Goal: Contribute content: Contribute content

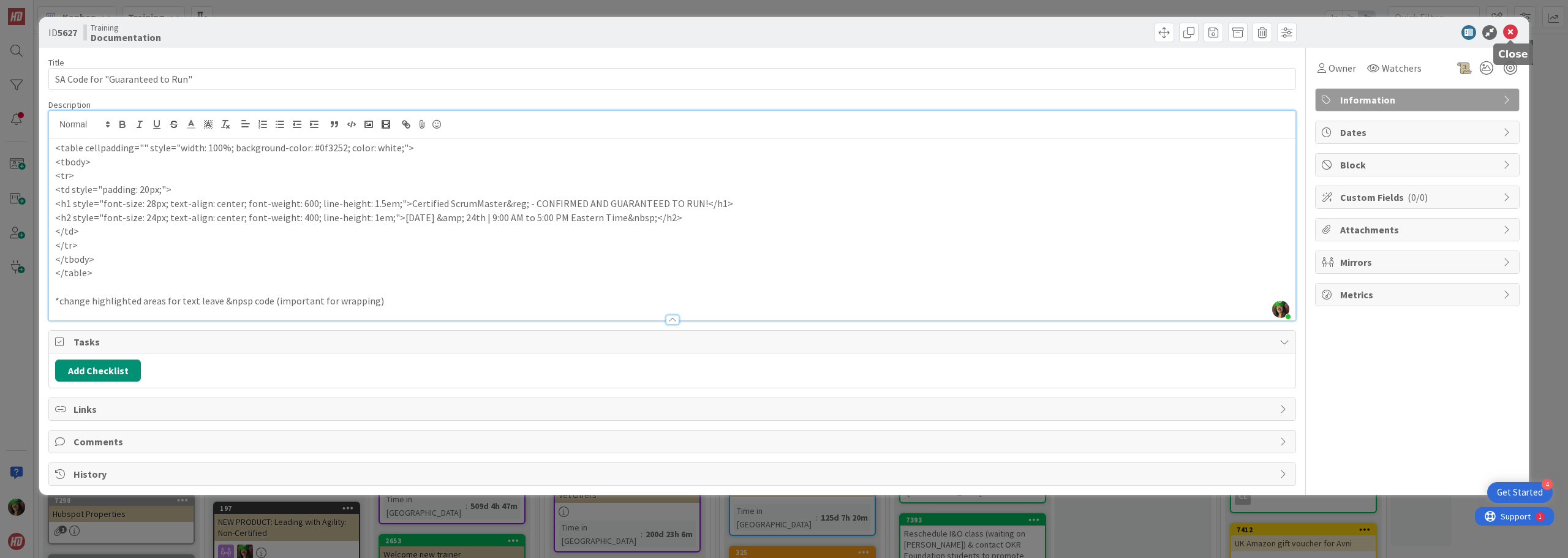
click at [1510, 32] on icon at bounding box center [1510, 32] width 14 height 14
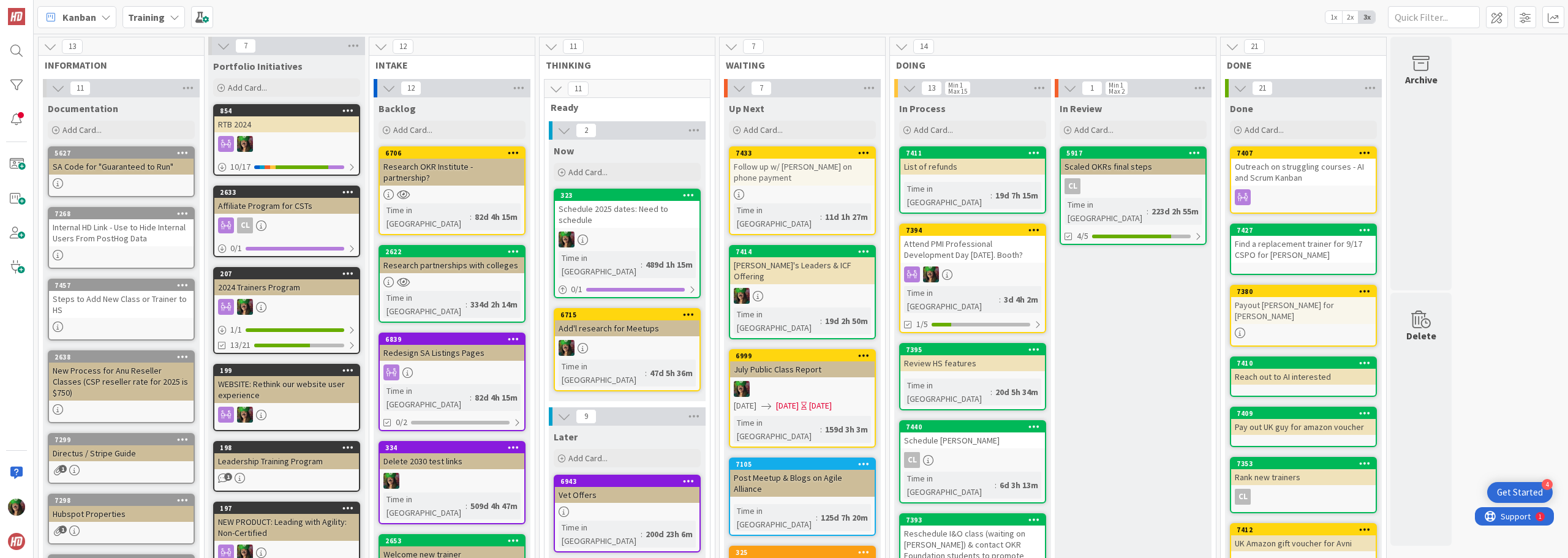
click at [149, 19] on b "Training" at bounding box center [146, 17] width 37 height 12
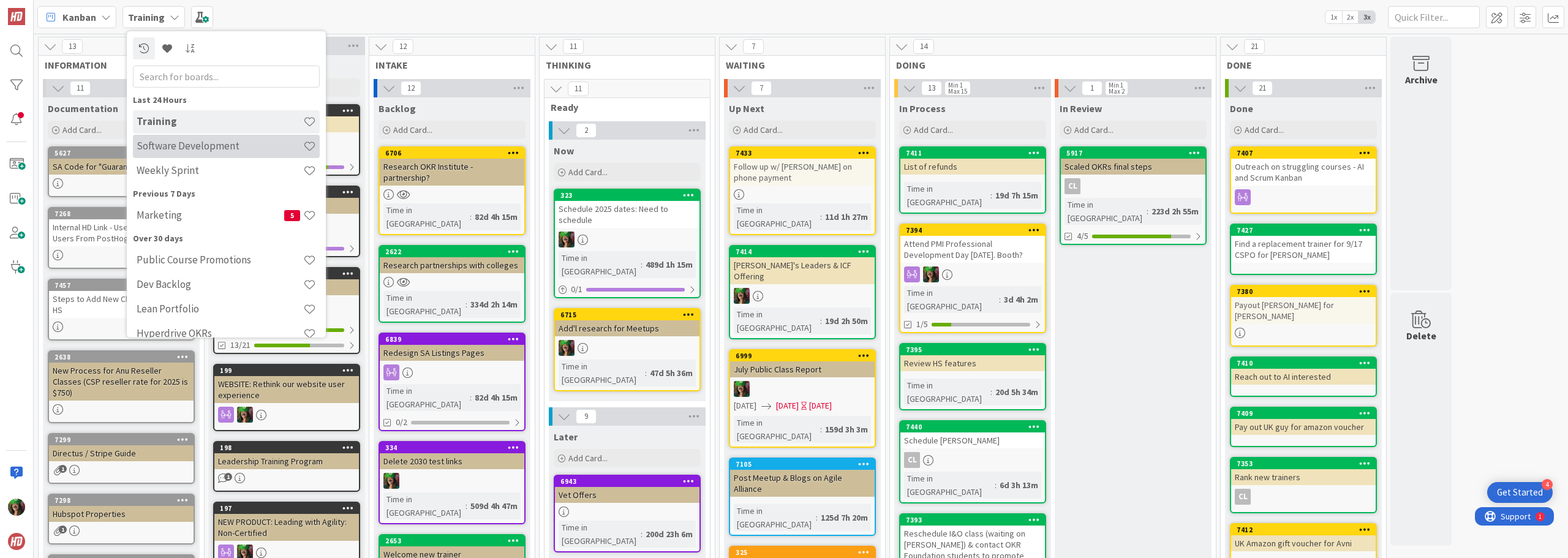
click at [173, 147] on h4 "Software Development" at bounding box center [219, 146] width 167 height 12
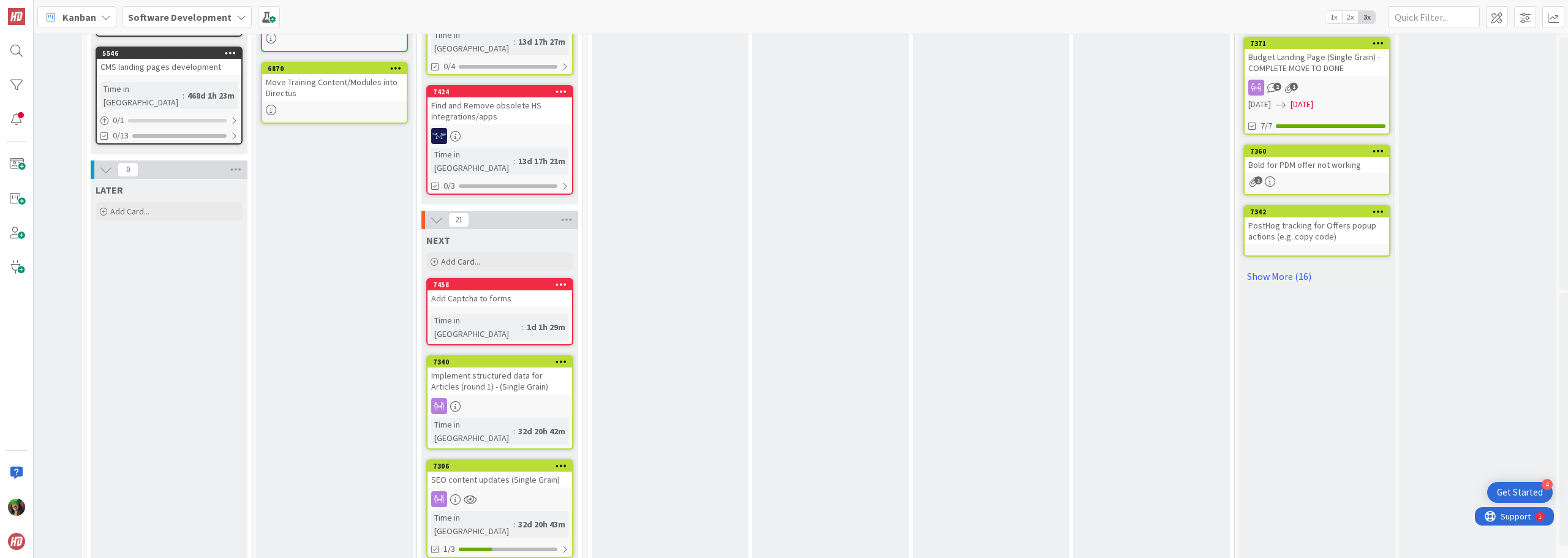
scroll to position [613, 274]
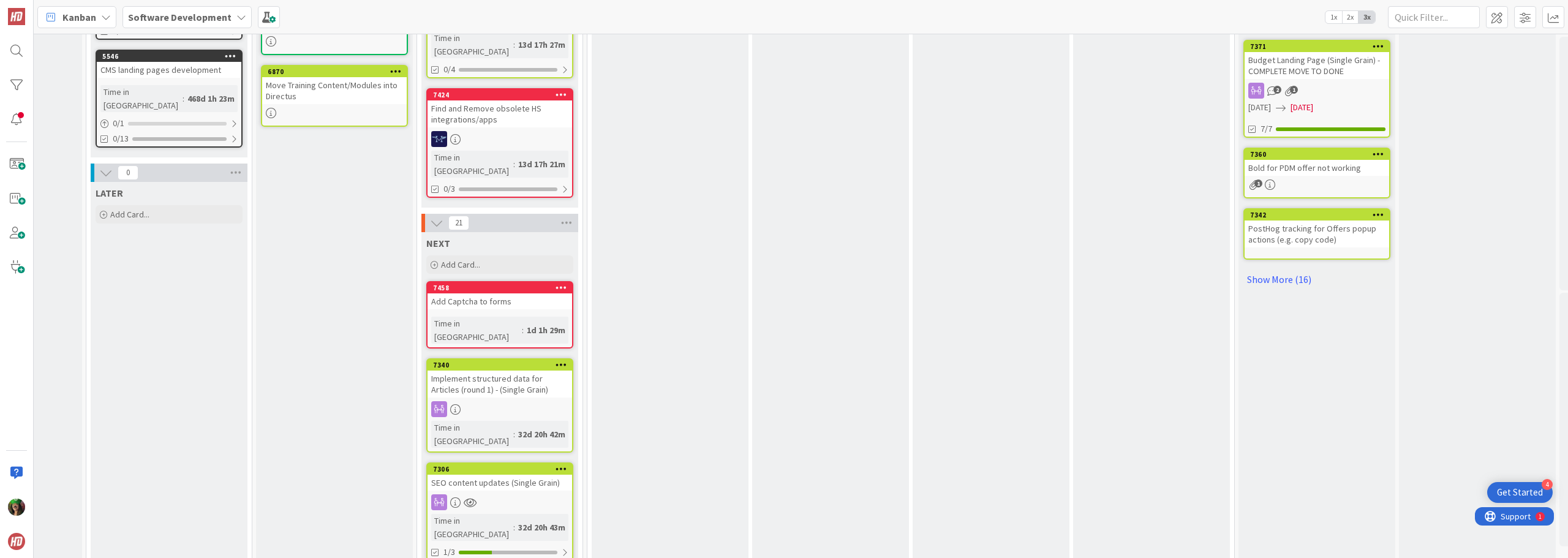
click at [227, 11] on div "Software Development" at bounding box center [187, 17] width 130 height 22
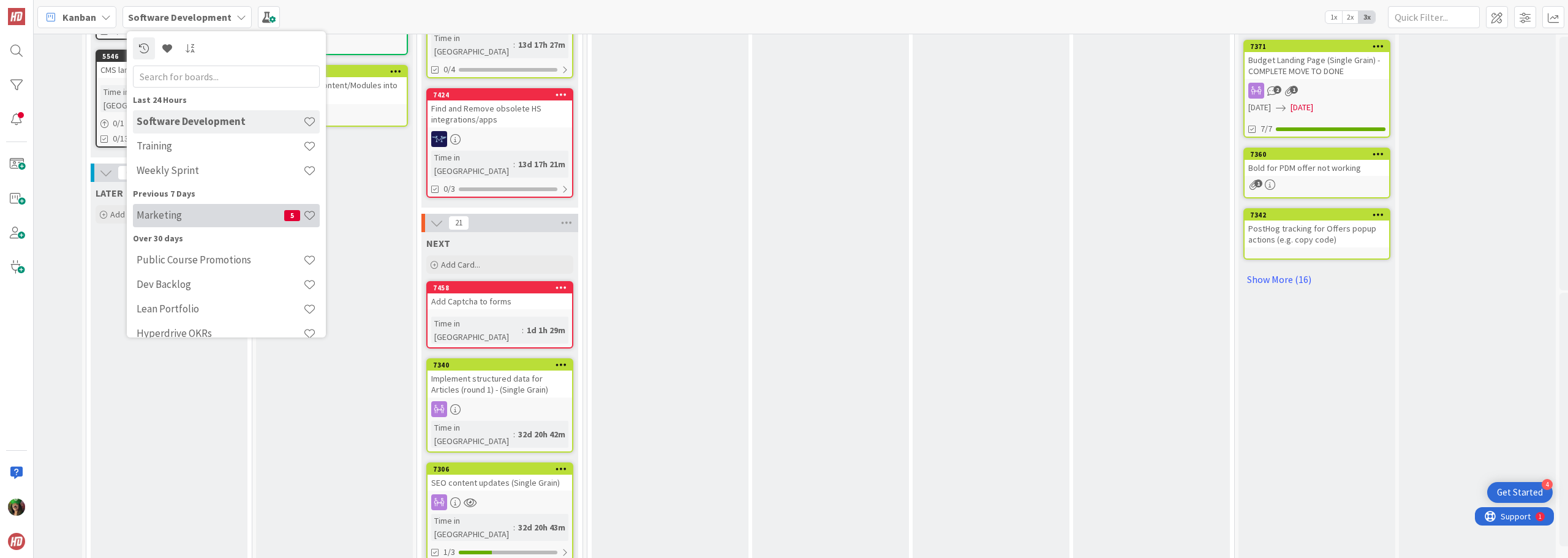
click at [166, 210] on h4 "Marketing" at bounding box center [210, 215] width 148 height 12
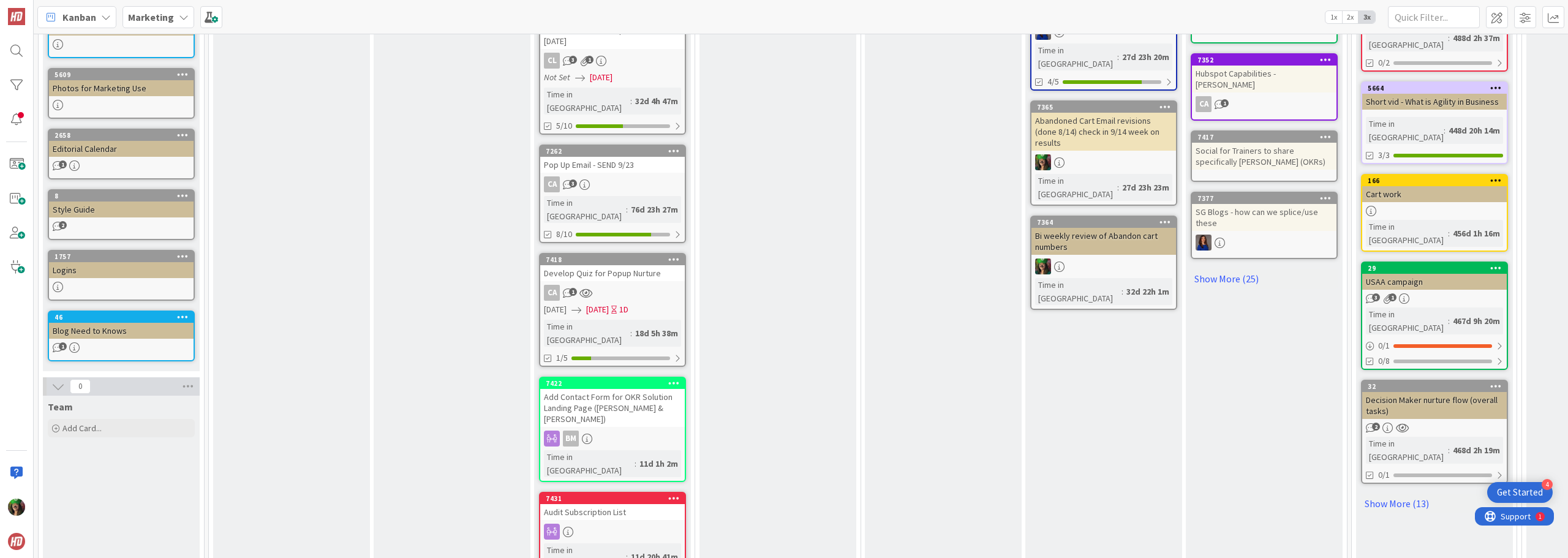
scroll to position [683, 0]
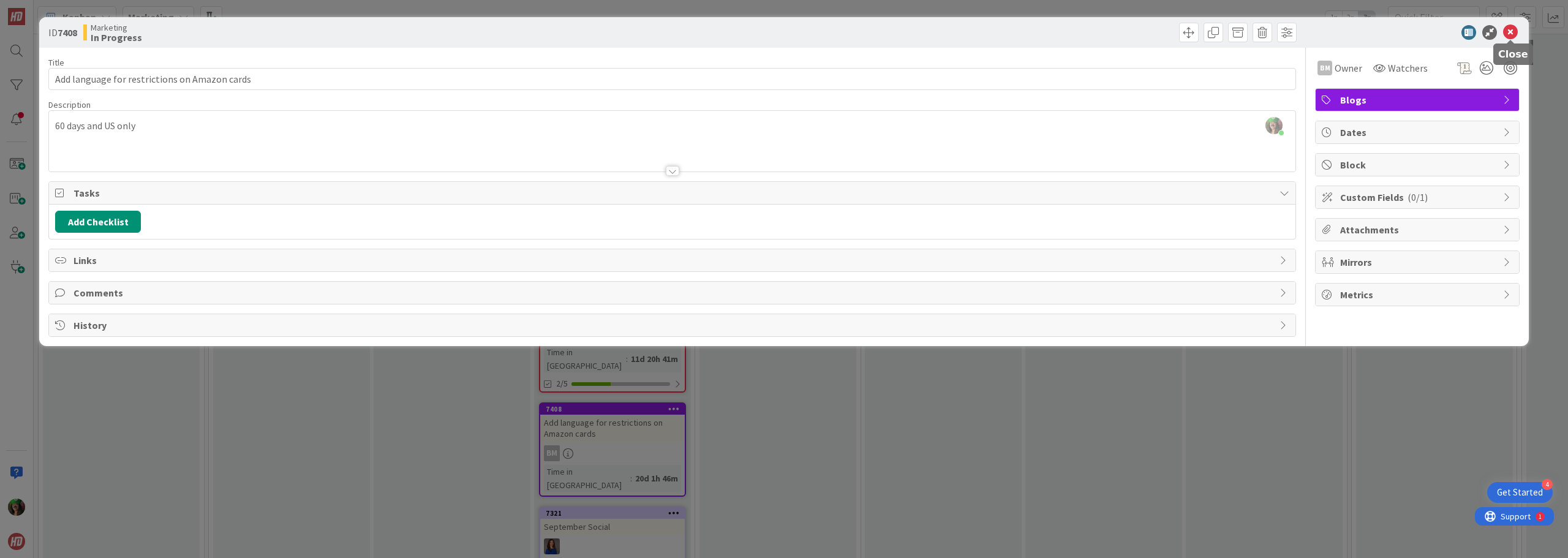
click at [1513, 34] on icon at bounding box center [1510, 32] width 14 height 14
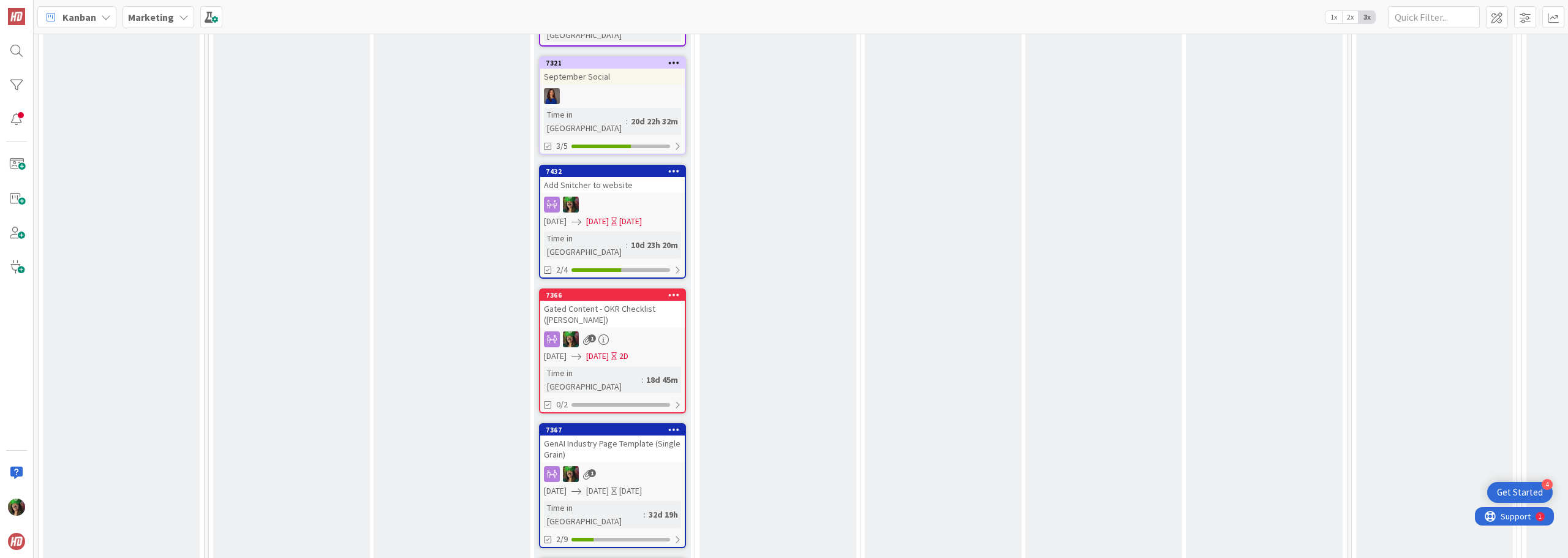
scroll to position [1319, 0]
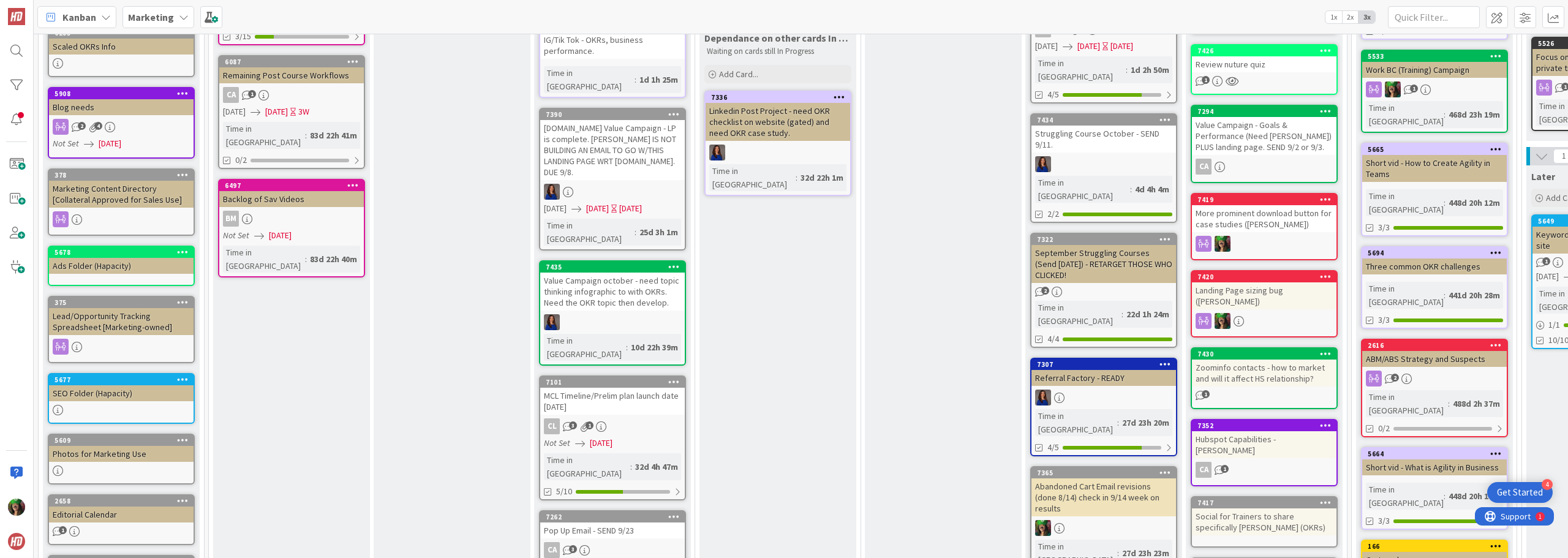
scroll to position [277, 0]
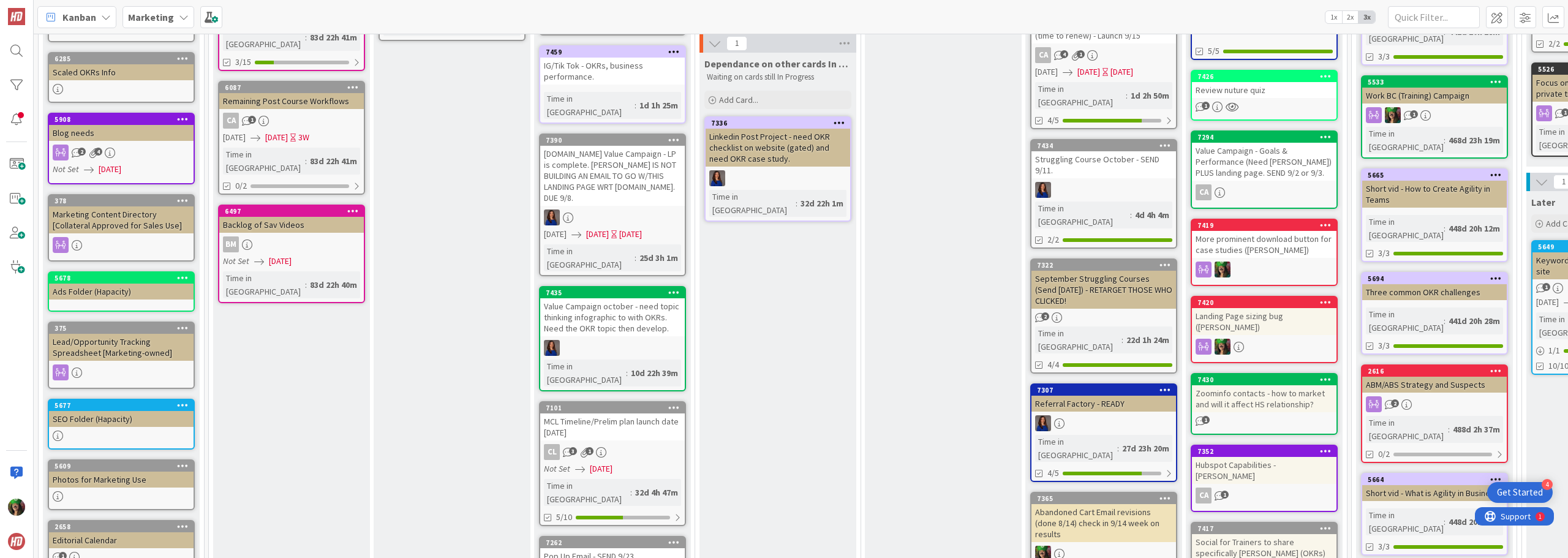
click at [141, 22] on b "Marketing" at bounding box center [151, 17] width 46 height 12
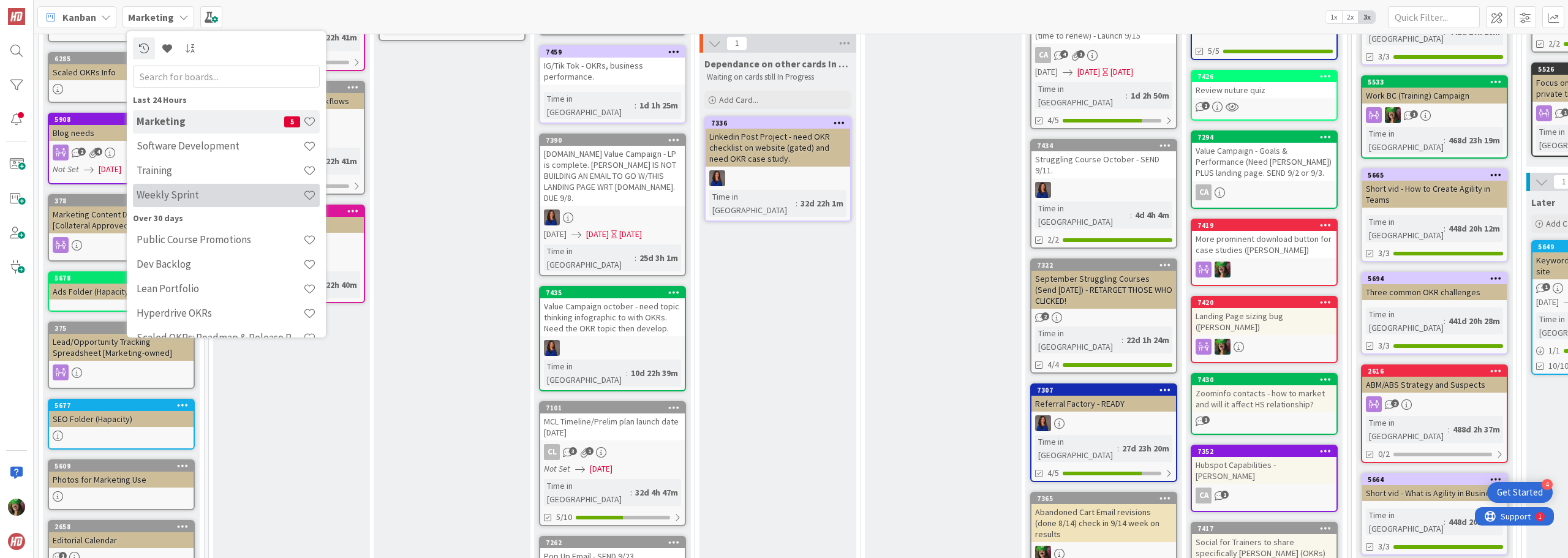
click at [180, 203] on div "Weekly Sprint" at bounding box center [226, 195] width 187 height 24
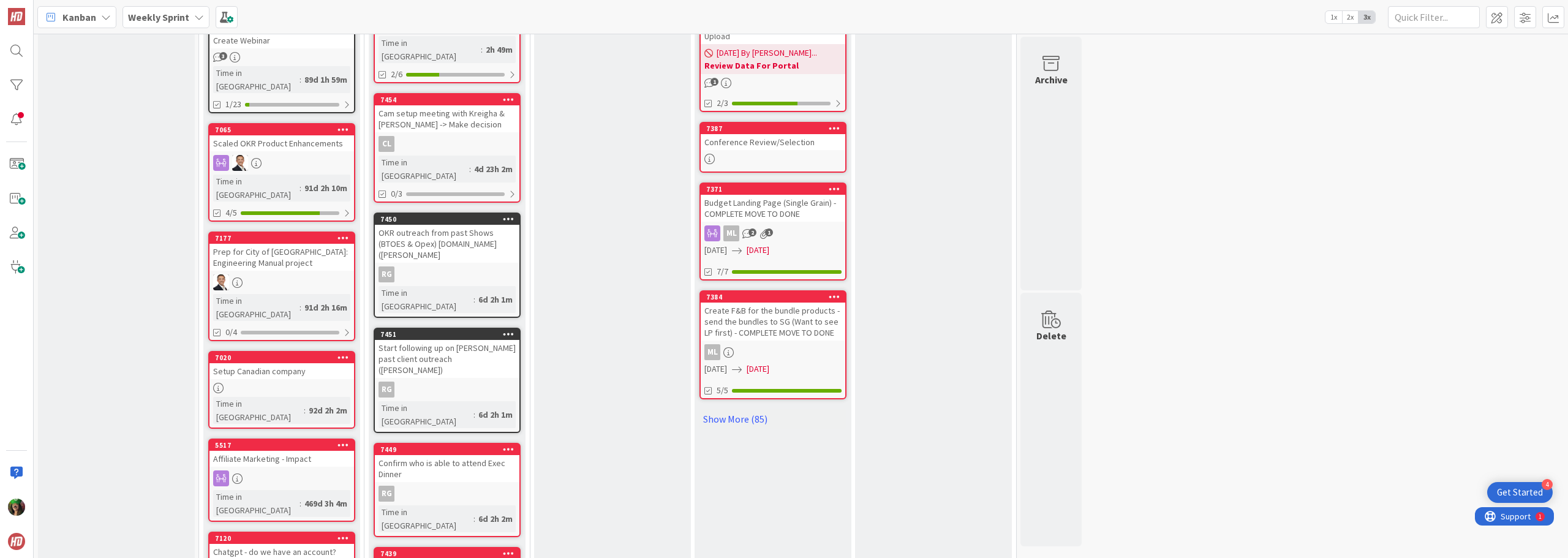
scroll to position [980, 0]
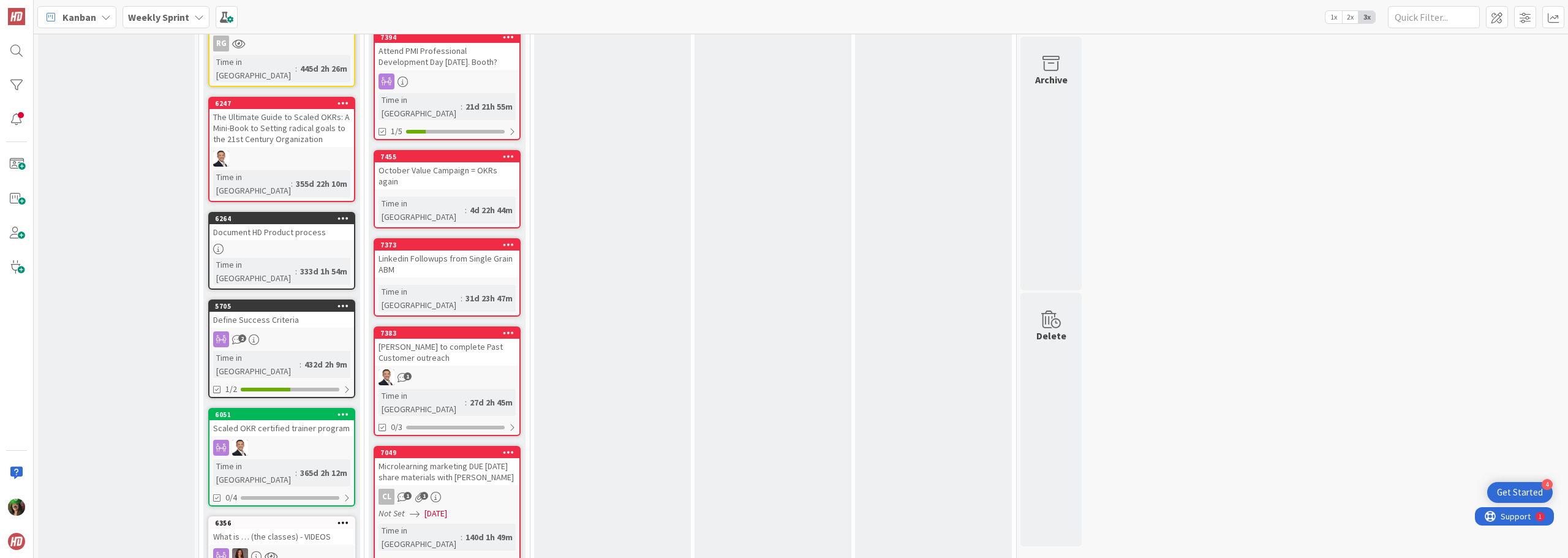
scroll to position [1470, 0]
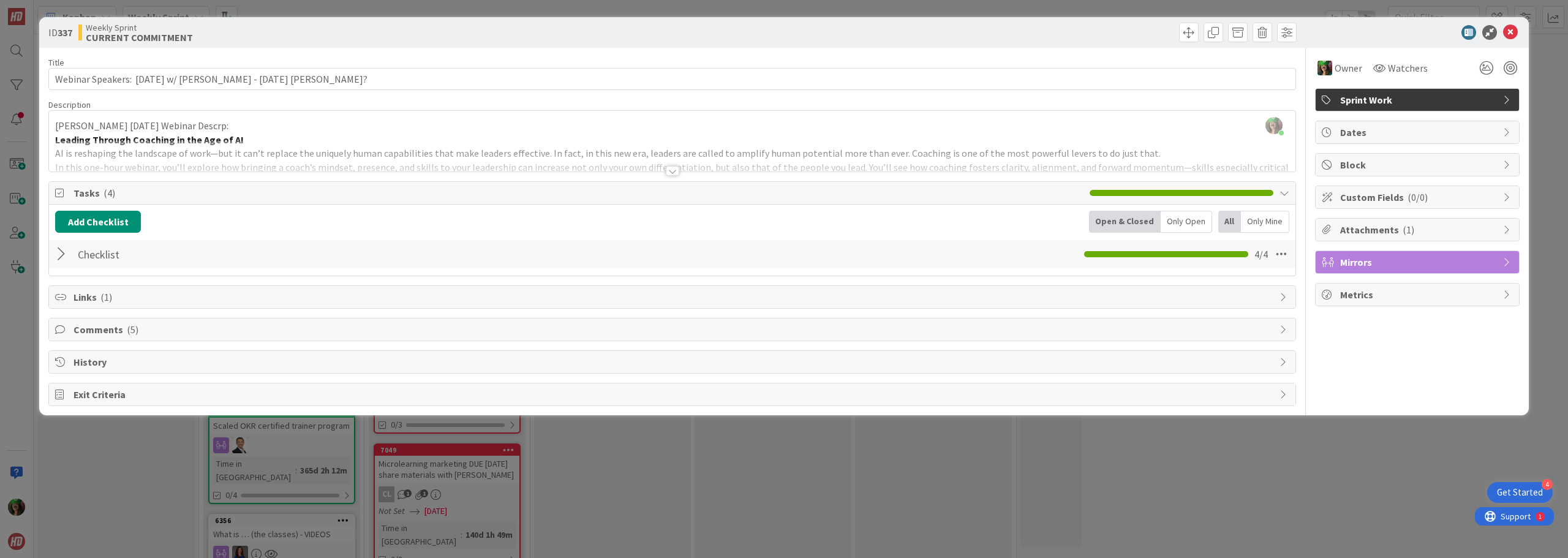
click at [1489, 267] on span "Mirrors" at bounding box center [1419, 261] width 157 height 14
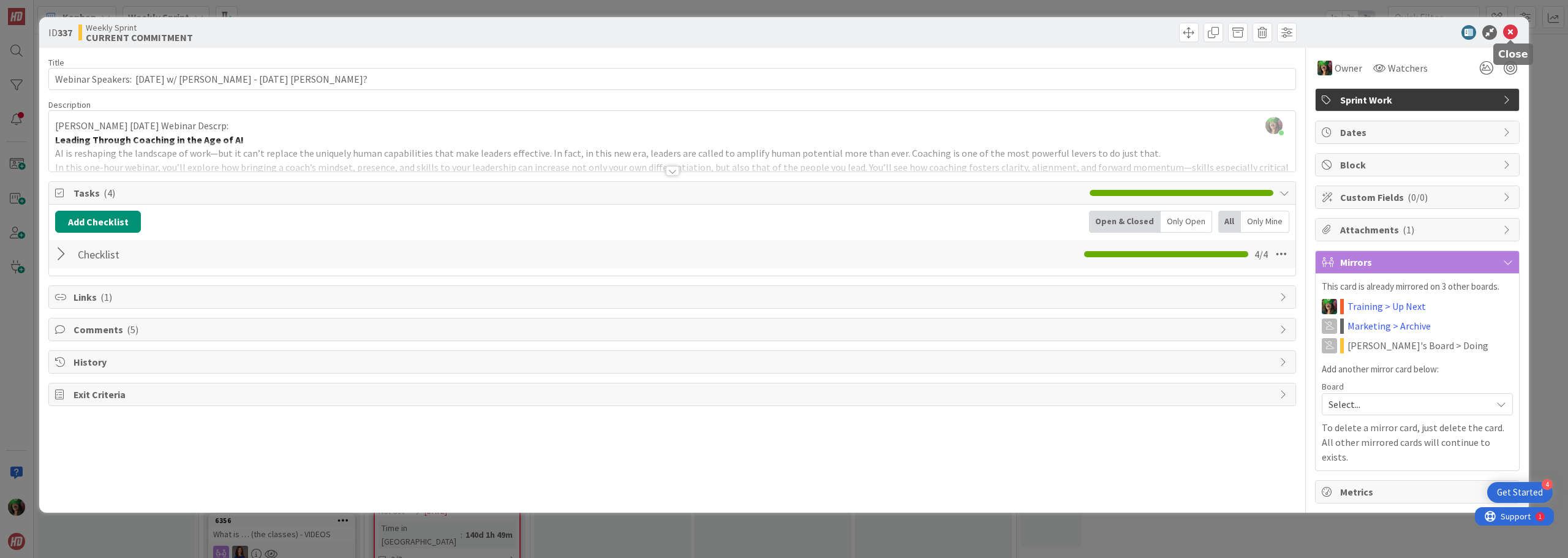
click at [1510, 34] on icon at bounding box center [1510, 32] width 14 height 14
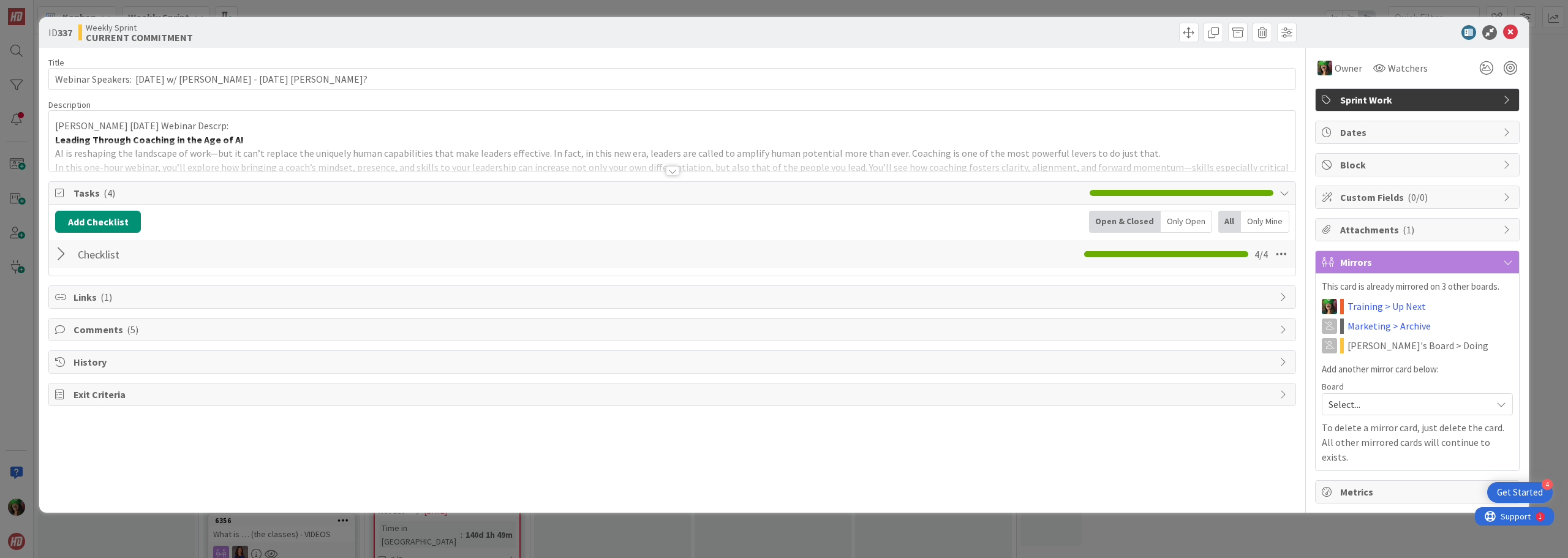
click at [173, 147] on div at bounding box center [672, 156] width 1246 height 31
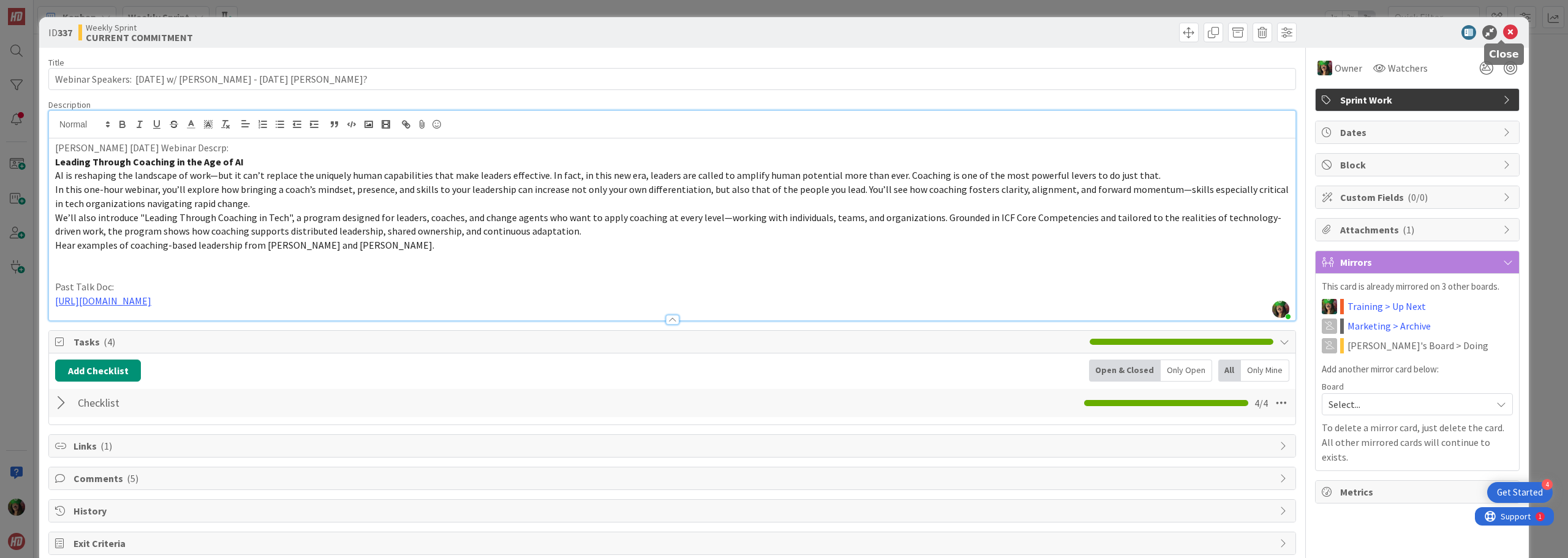
click at [1503, 33] on icon at bounding box center [1510, 32] width 14 height 14
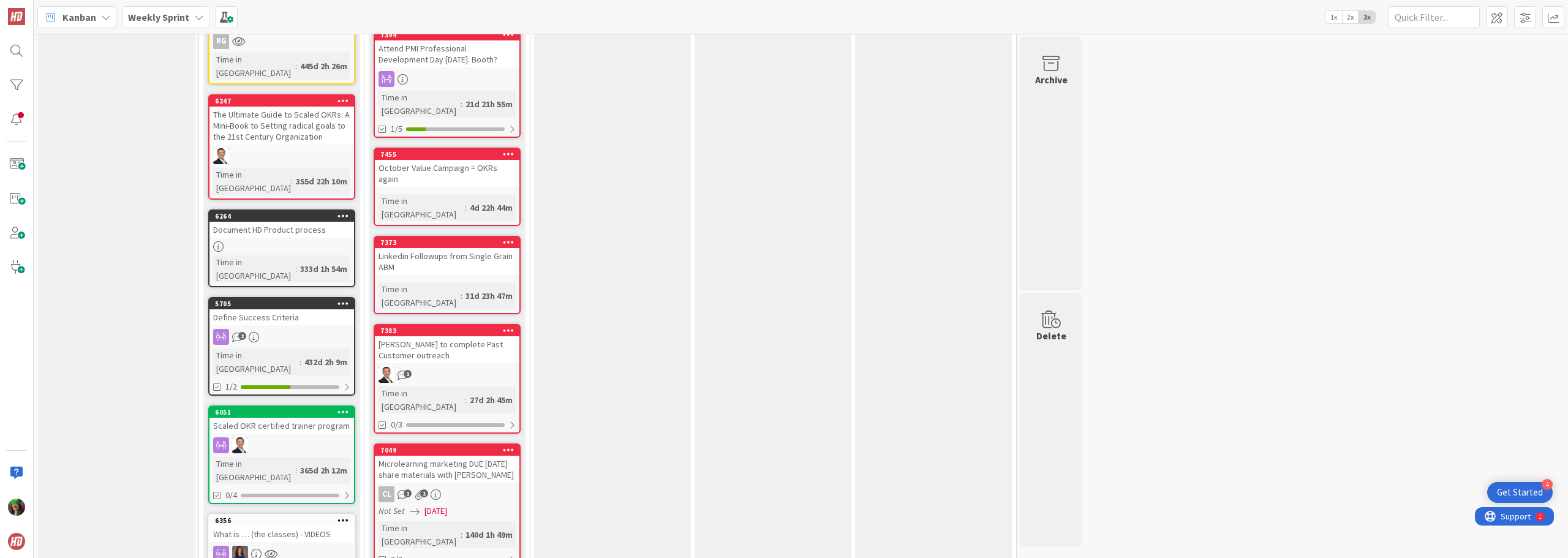
click at [174, 10] on span "Weekly Sprint" at bounding box center [158, 17] width 61 height 14
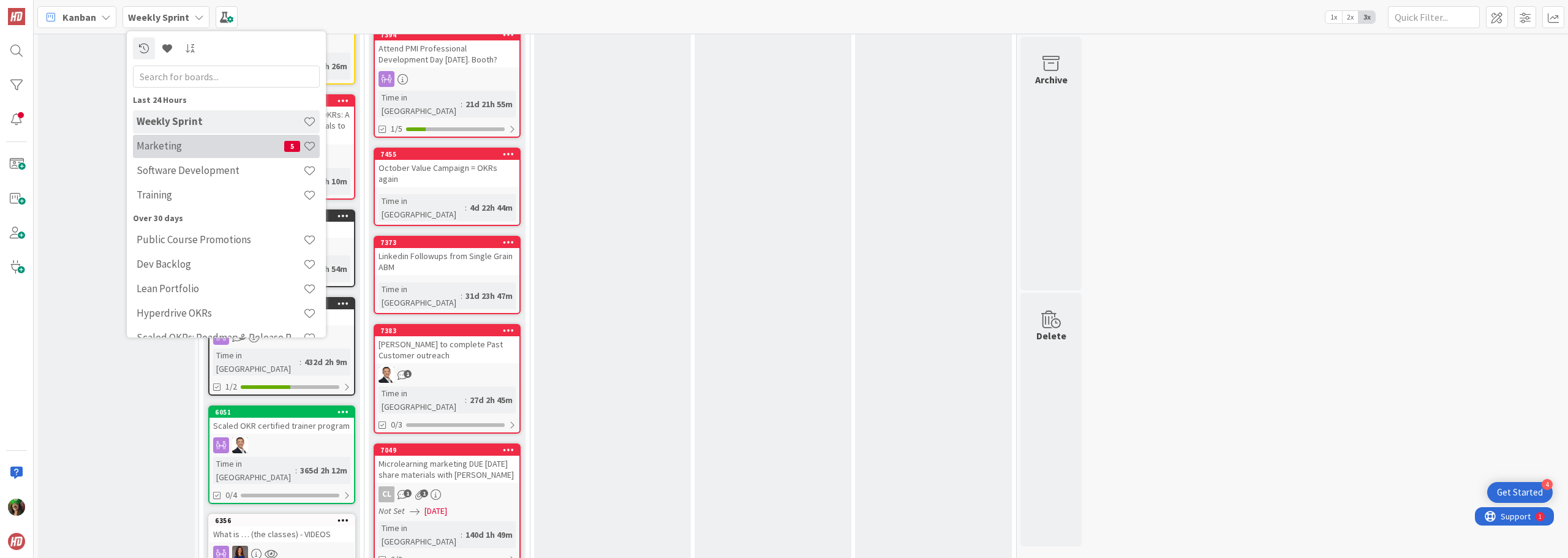
click at [171, 150] on h4 "Marketing" at bounding box center [210, 146] width 148 height 12
click at [171, 150] on div "INFO Add Card... 6661 Execution for Exec Wksh 0/7 5982 Weekly schedule 5525 Tex…" at bounding box center [117, 41] width 157 height 2913
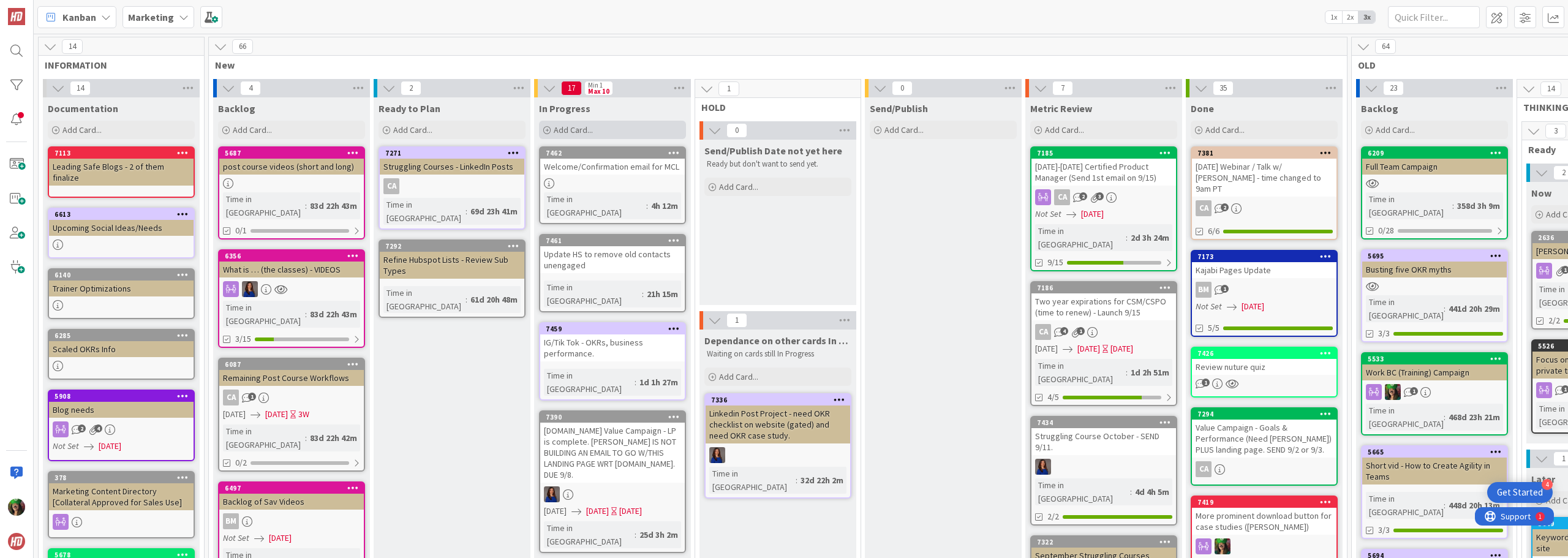
click at [600, 136] on div "Add Card..." at bounding box center [612, 130] width 147 height 18
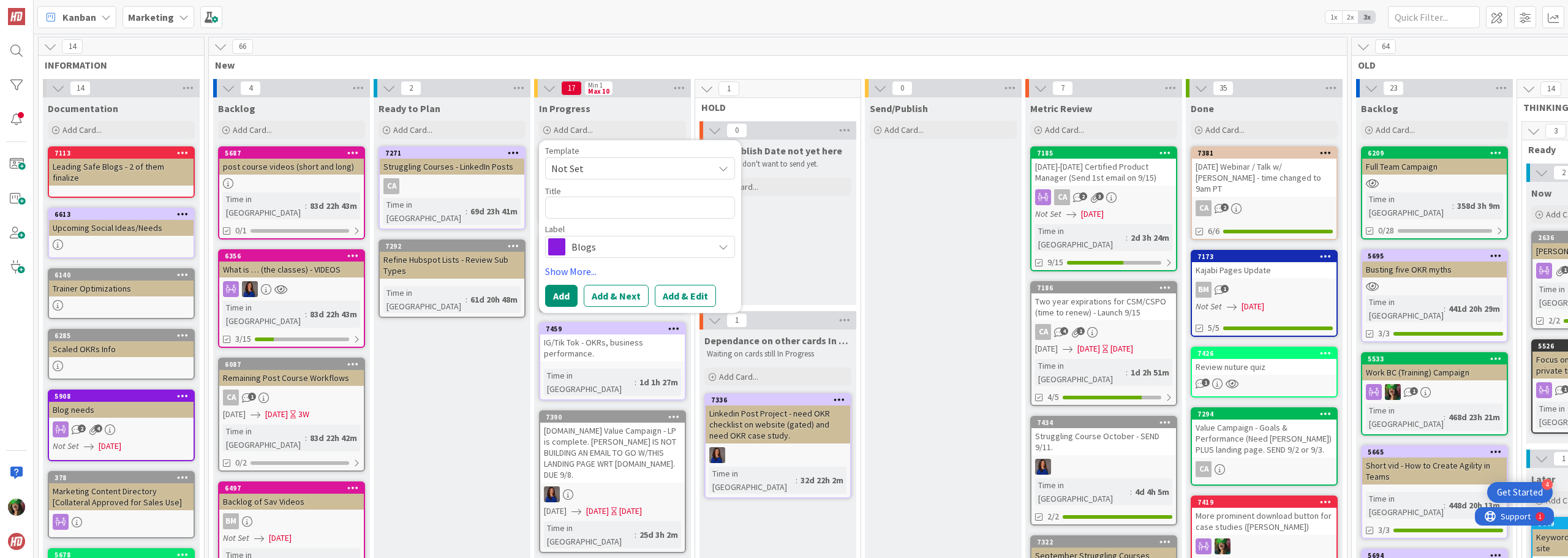
click at [615, 250] on span "Blogs" at bounding box center [639, 247] width 136 height 18
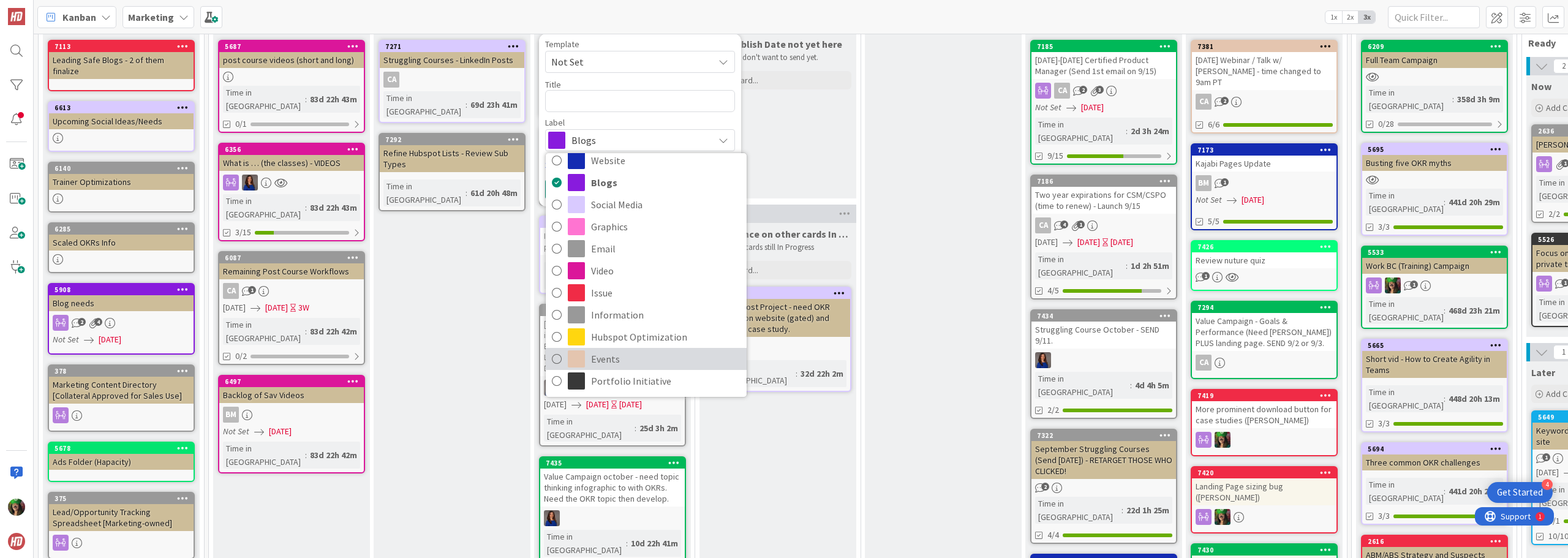
scroll to position [123, 0]
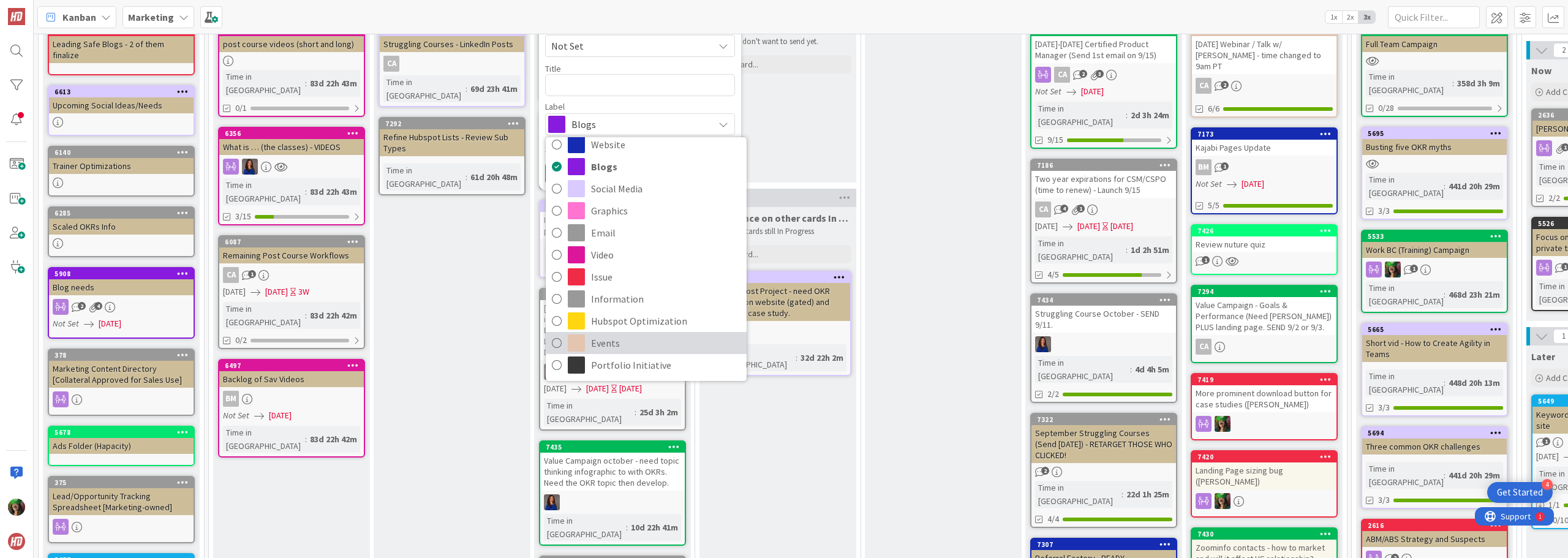
click at [600, 345] on span "Events" at bounding box center [666, 343] width 149 height 18
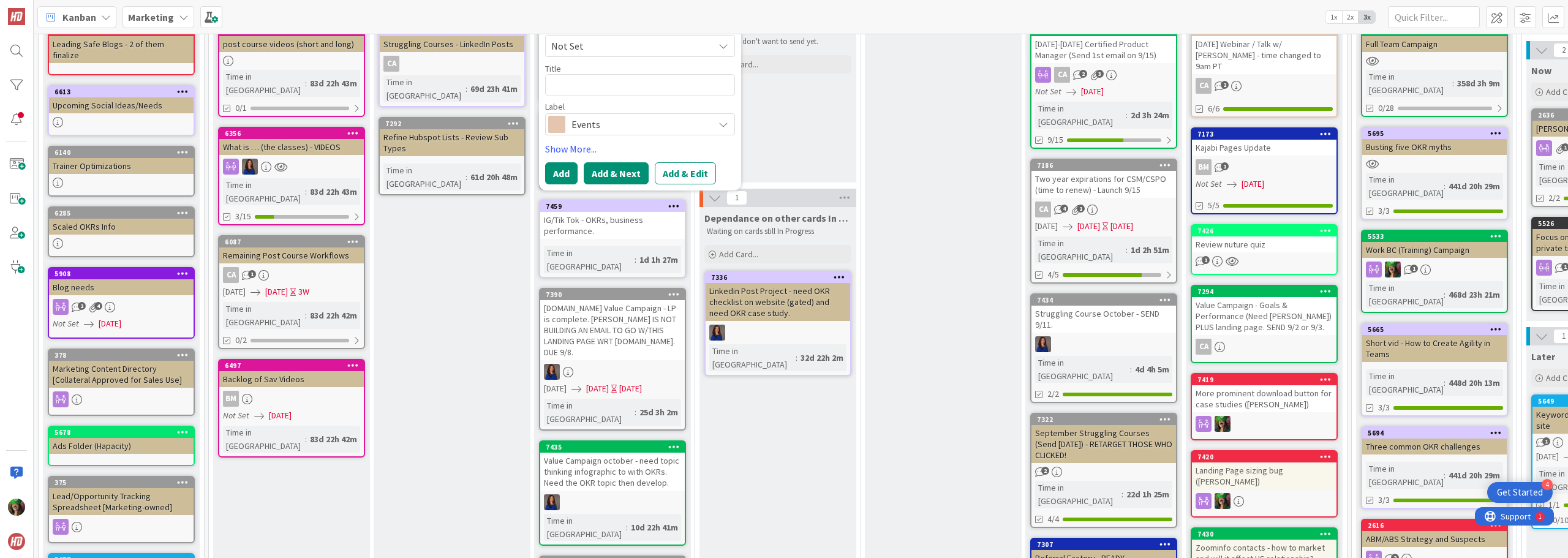
scroll to position [0, 0]
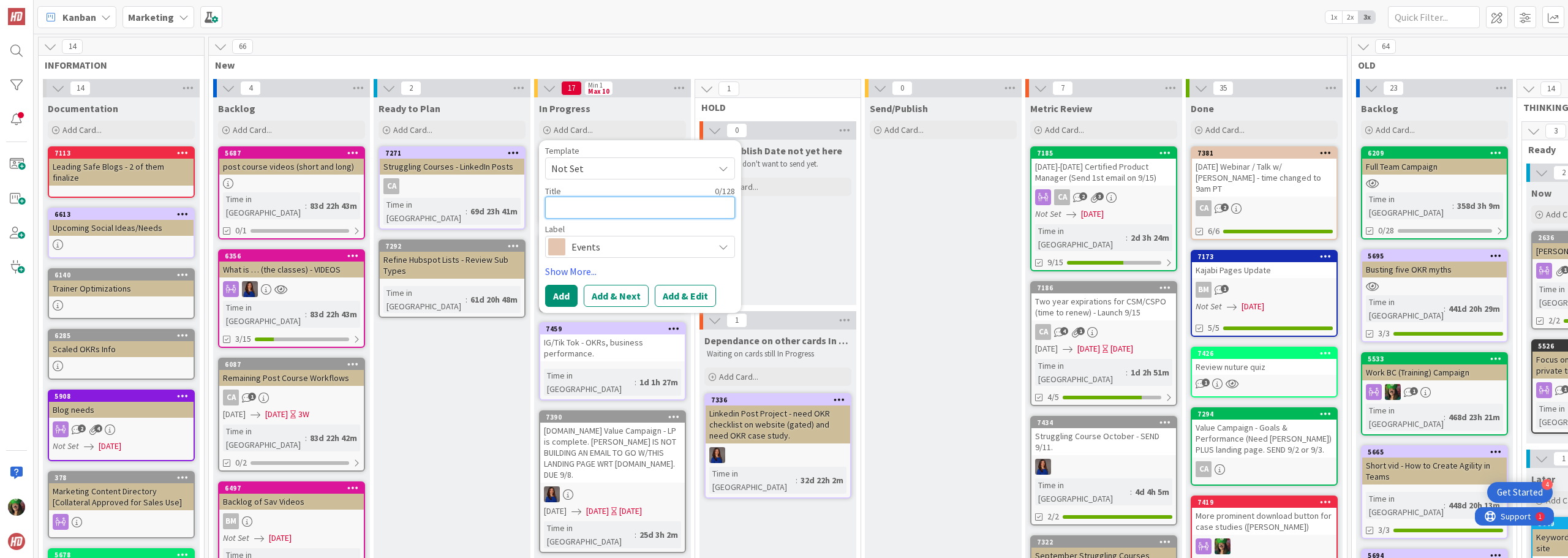
click at [593, 213] on textarea at bounding box center [639, 207] width 190 height 22
type textarea "x"
type textarea "W"
type textarea "x"
type textarea "We"
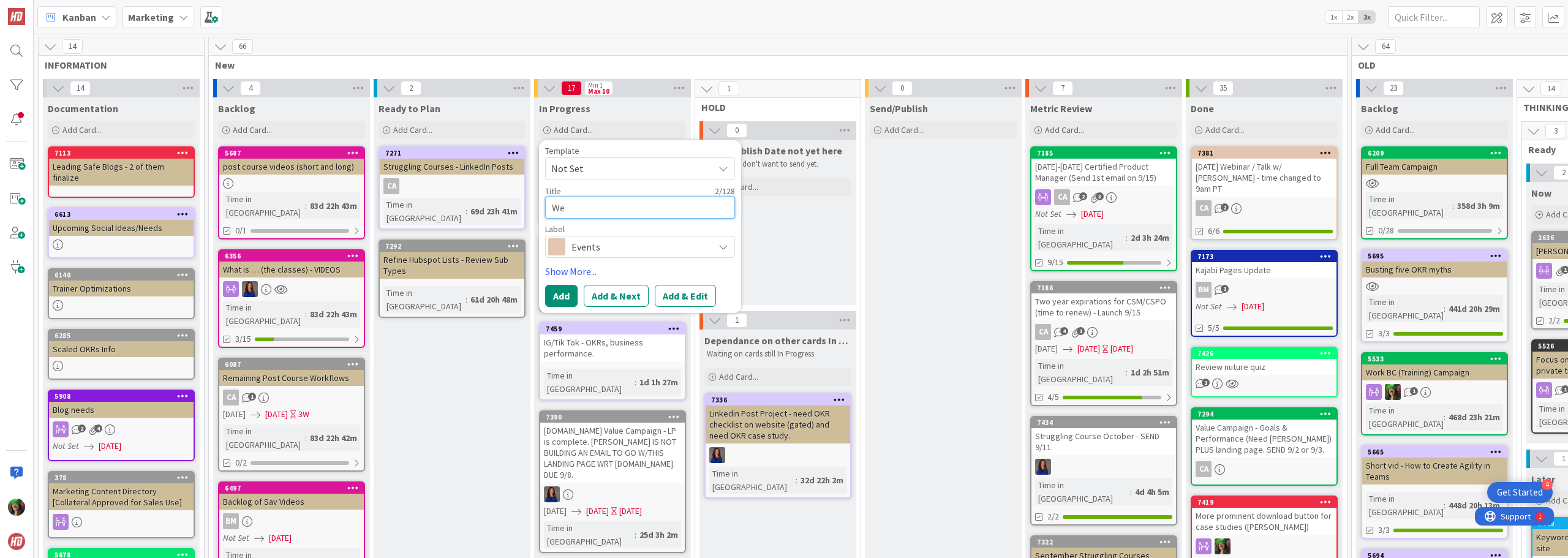
type textarea "x"
type textarea "Web"
type textarea "x"
type textarea "Webi"
type textarea "x"
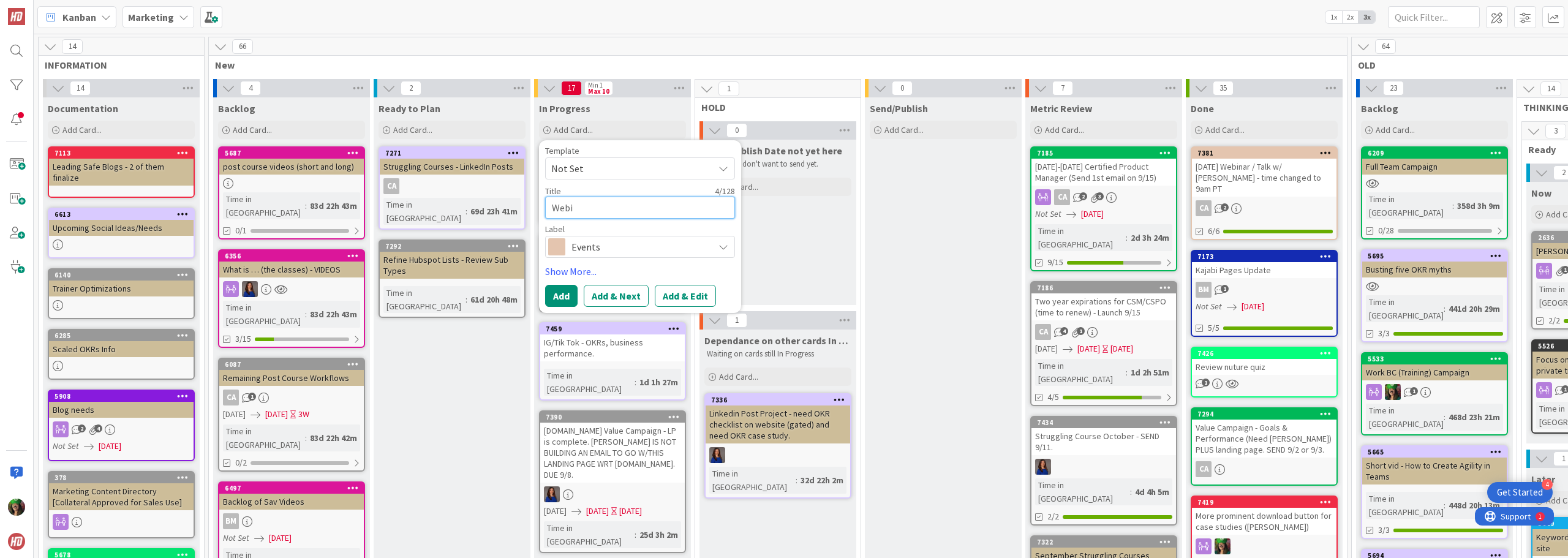
type textarea "Webin"
type textarea "x"
type textarea "Webina"
type textarea "x"
type textarea "Webinar"
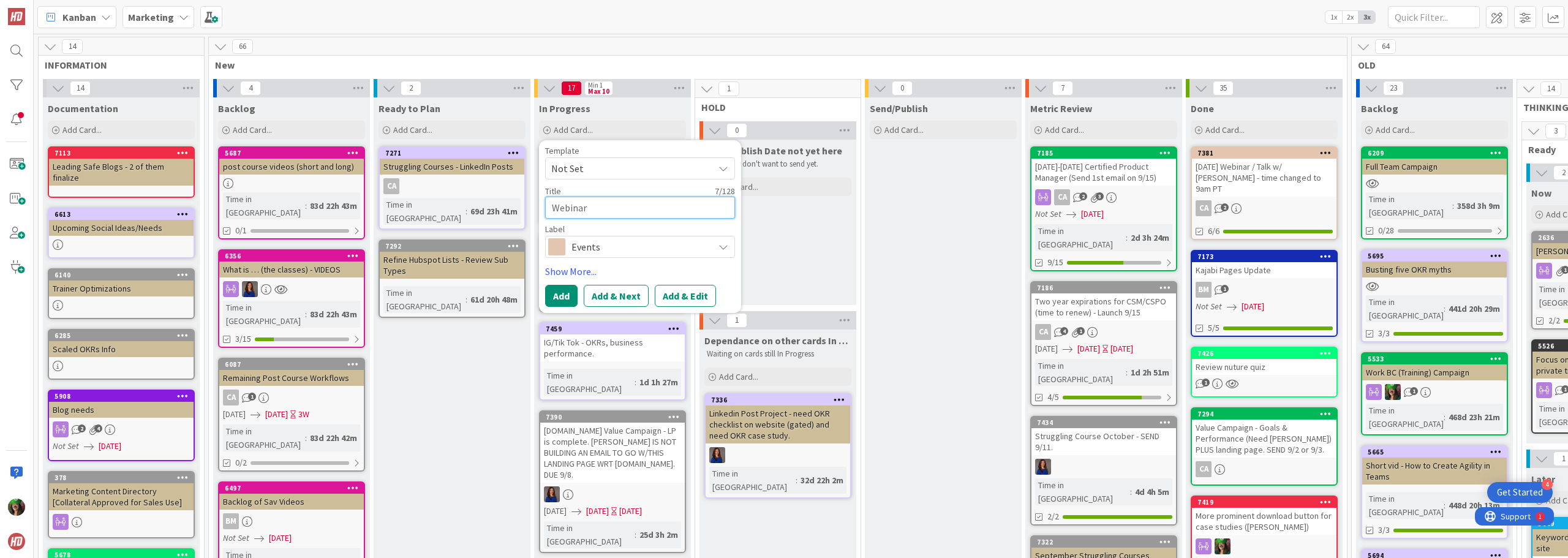
type textarea "x"
type textarea "Webinar O"
type textarea "x"
type textarea "Webinar Oc"
type textarea "x"
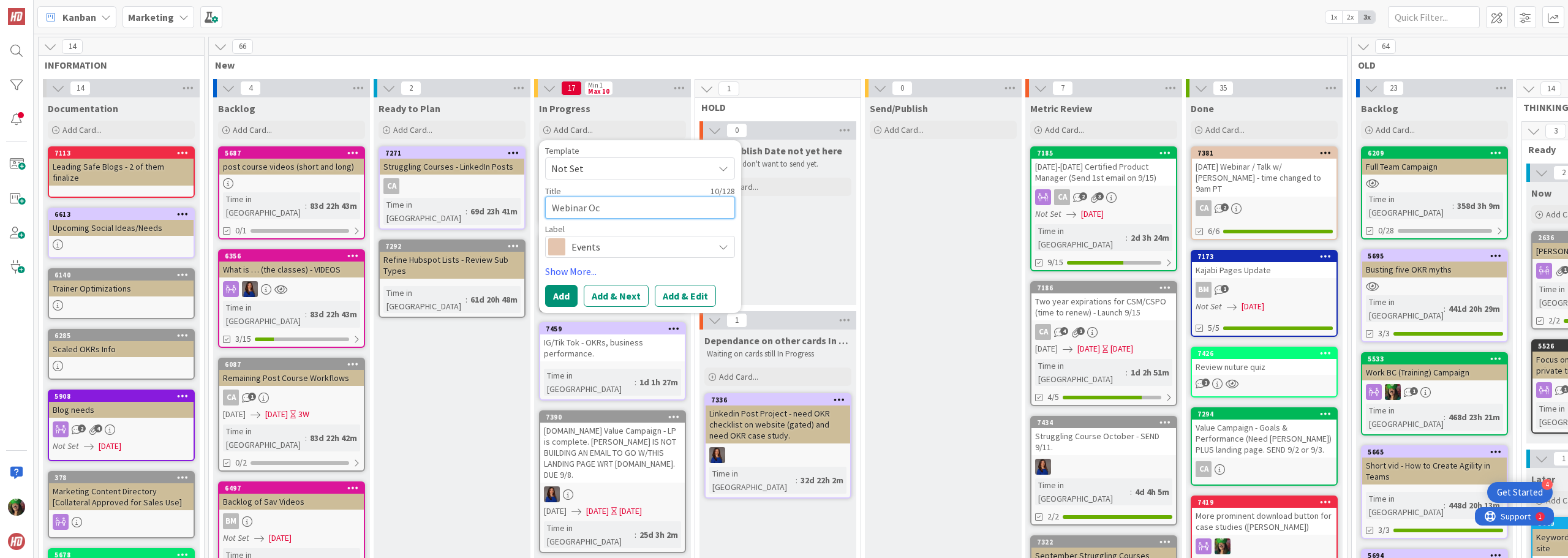
type textarea "Webinar Oct"
type textarea "x"
type textarea "Webinar Oct"
type textarea "x"
type textarea "Webinar Oct 9"
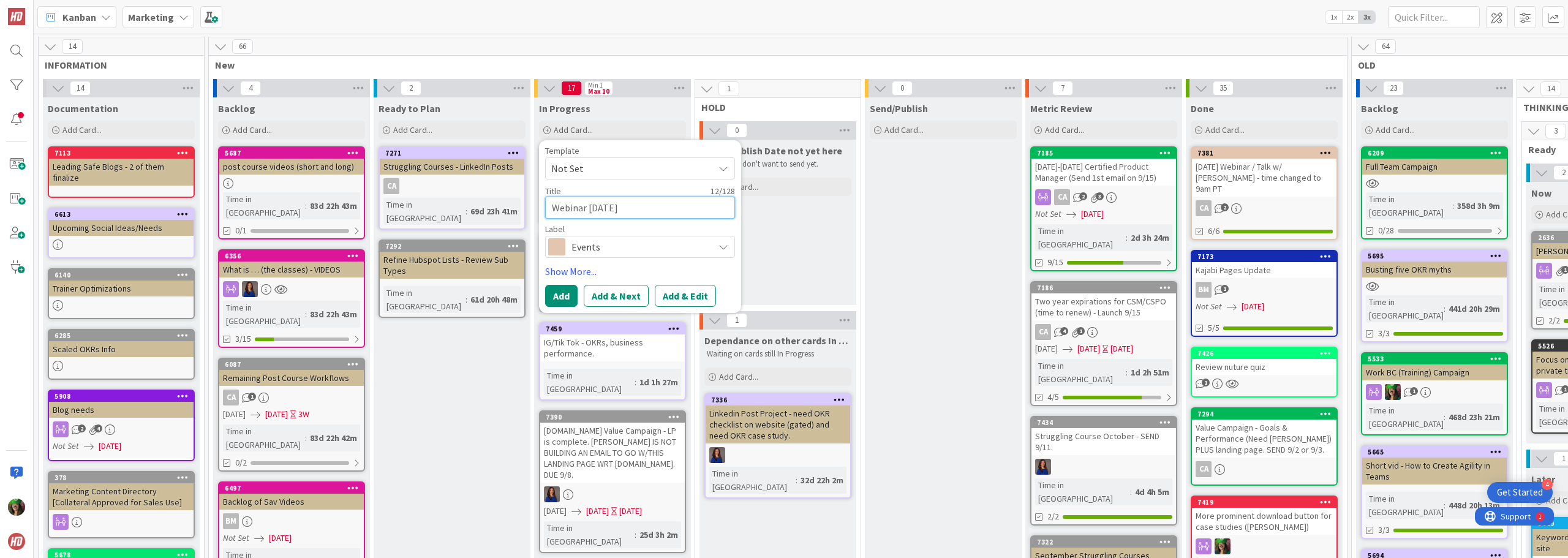
type textarea "x"
type textarea "Webinar Oct 9t"
type textarea "x"
type textarea "Webinar Oct 9th"
type textarea "x"
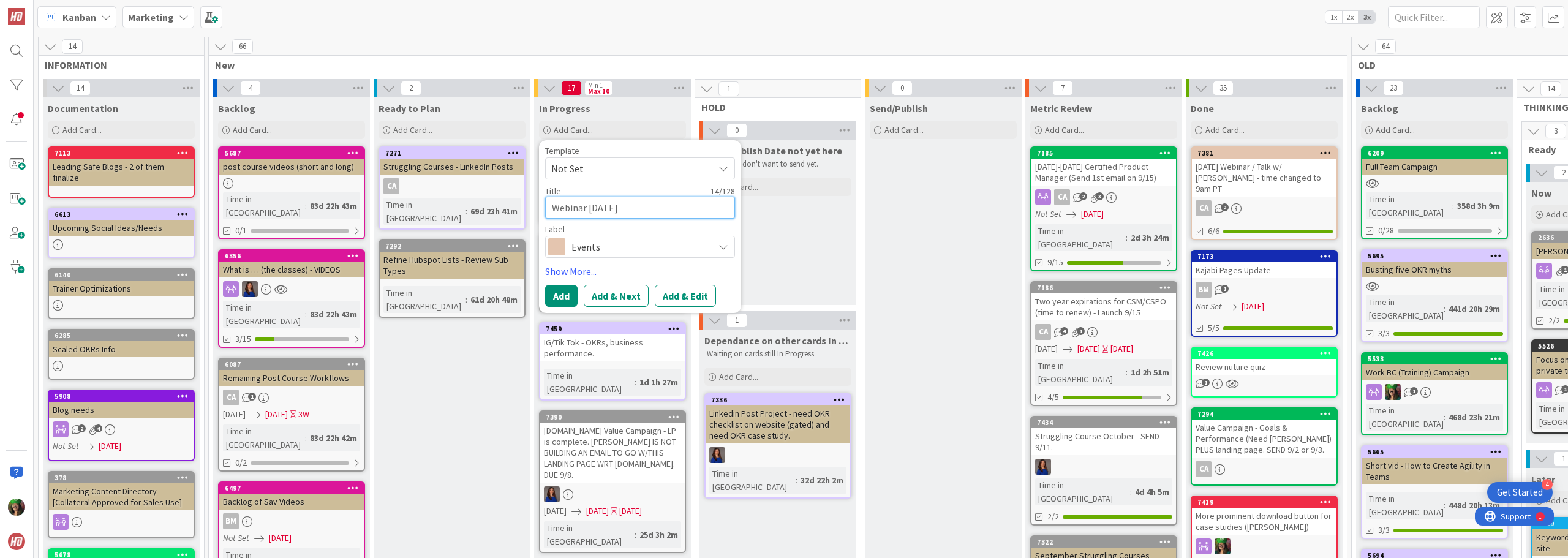
type textarea "Webinar Oct 9th"
type textarea "x"
type textarea "Webinar Oct 9th w"
type textarea "x"
type textarea "Webinar Oct 9th w/"
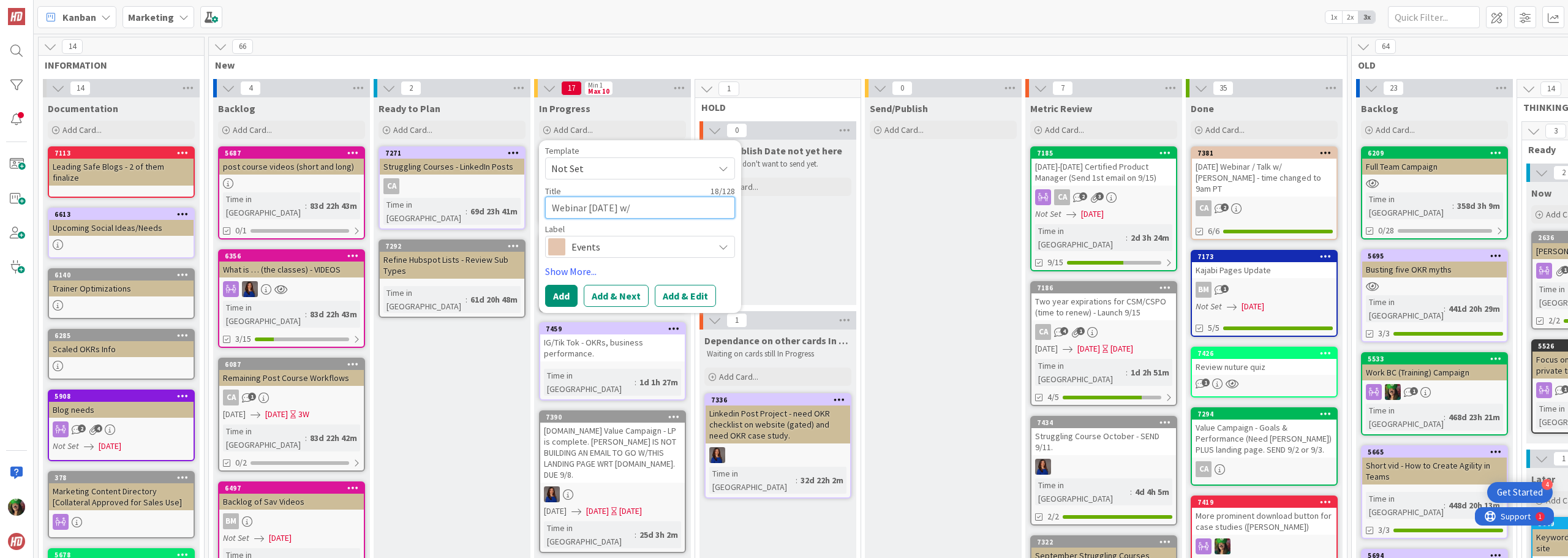
type textarea "x"
type textarea "Webinar Oct 9th w/"
type textarea "x"
type textarea "Webinar Oct 9th w/ D"
type textarea "x"
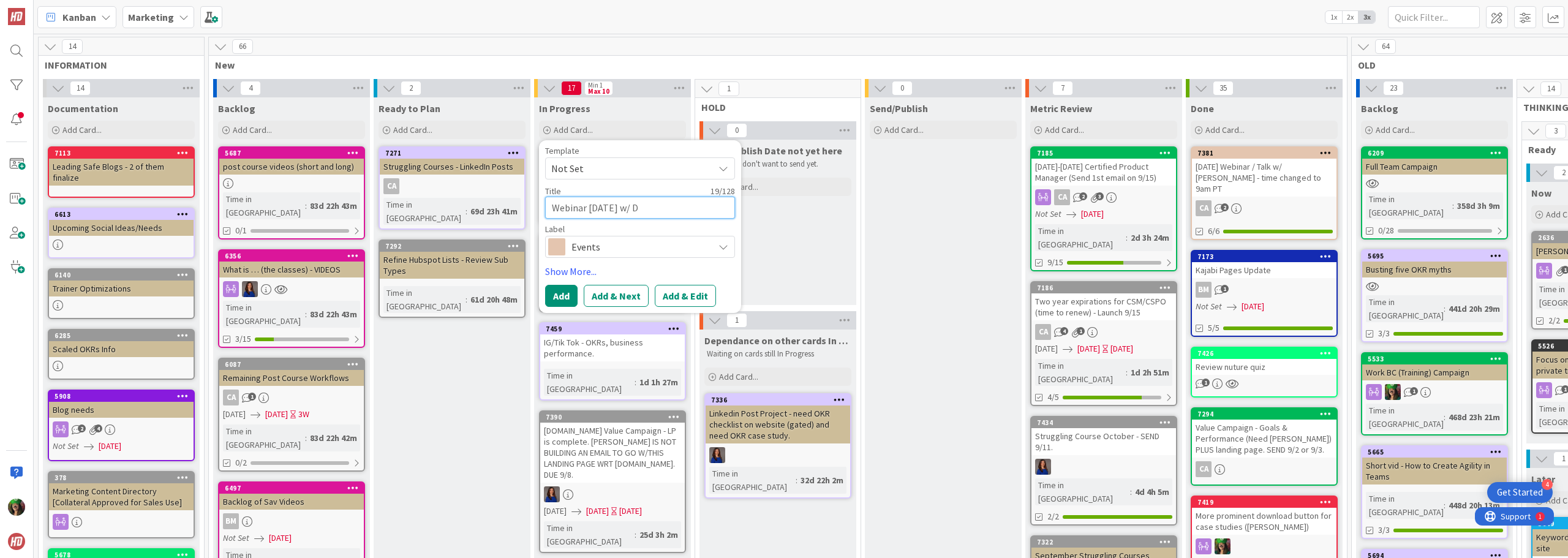
type textarea "Webinar Oct 9th w/ Da"
type textarea "x"
type textarea "Webinar Oct 9th w/ Dam"
type textarea "x"
type textarea "Webinar Oct 9th w/ Damo"
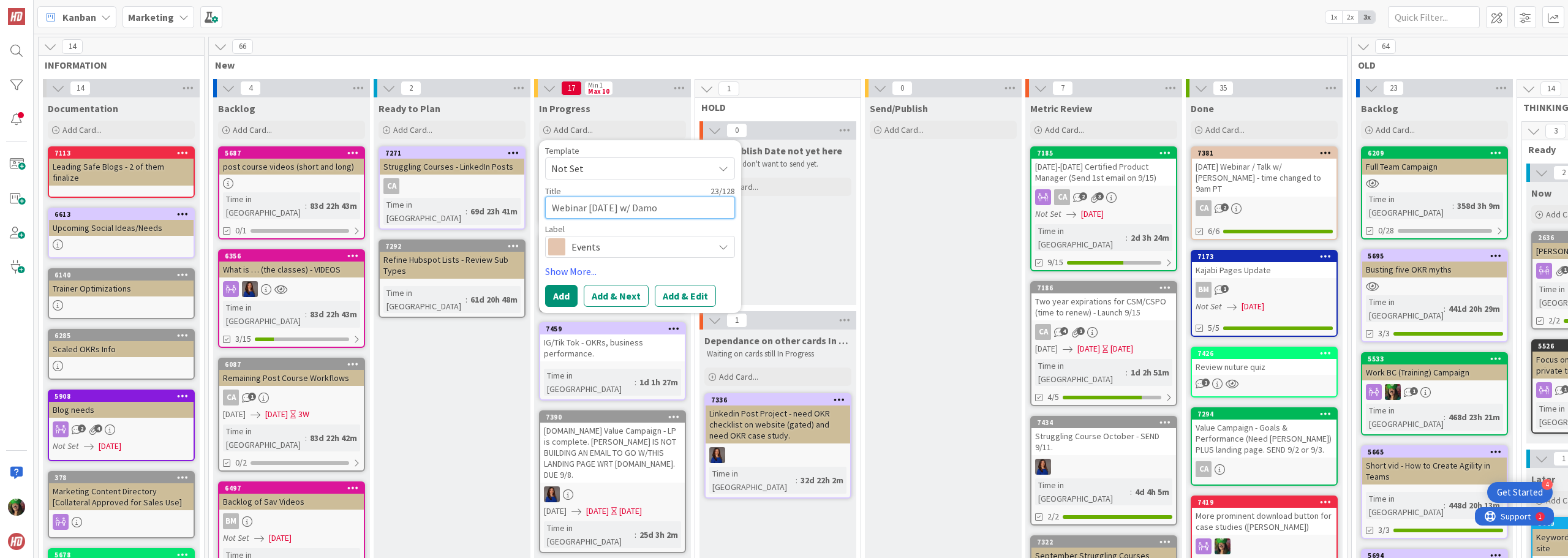
type textarea "x"
type textarea "Webinar Oct 9th w/ Damon"
type textarea "x"
type textarea "Webinar Oct 9th w/ Damon P"
type textarea "x"
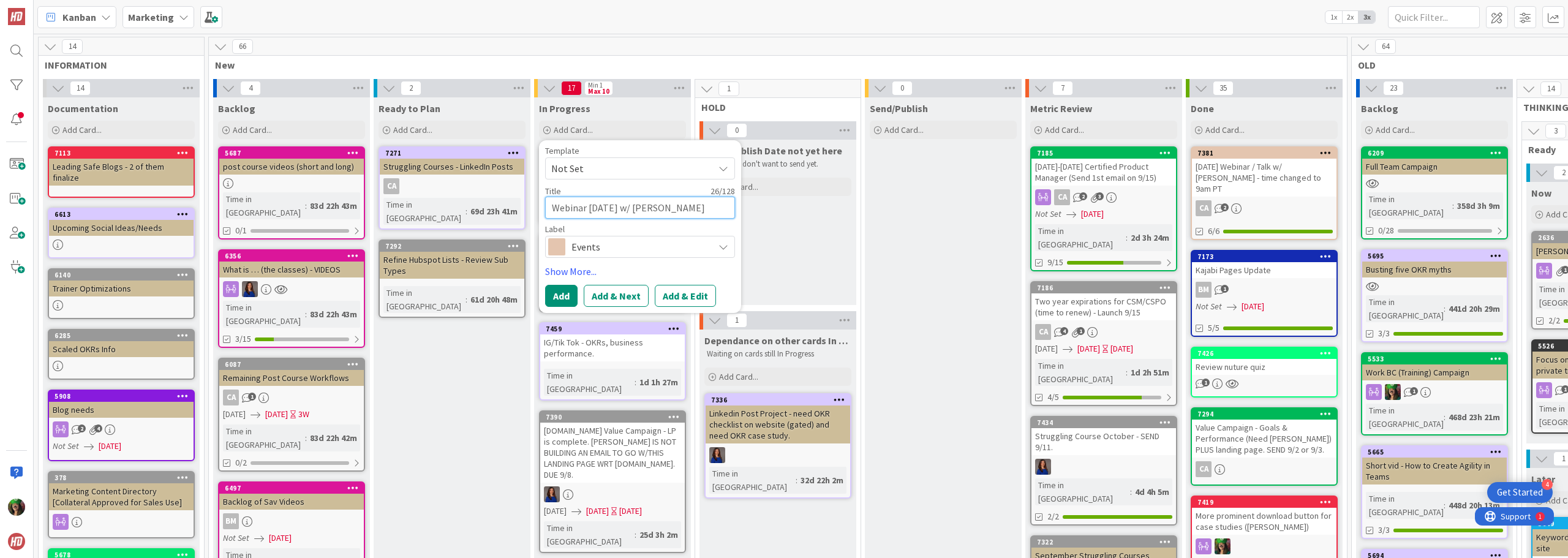
type textarea "Webinar Oct 9th w/ Damon Po"
type textarea "x"
type textarea "Webinar Oct 9th w/ Damon Poo"
type textarea "x"
type textarea "Webinar Oct 9th w/ Damon Poole"
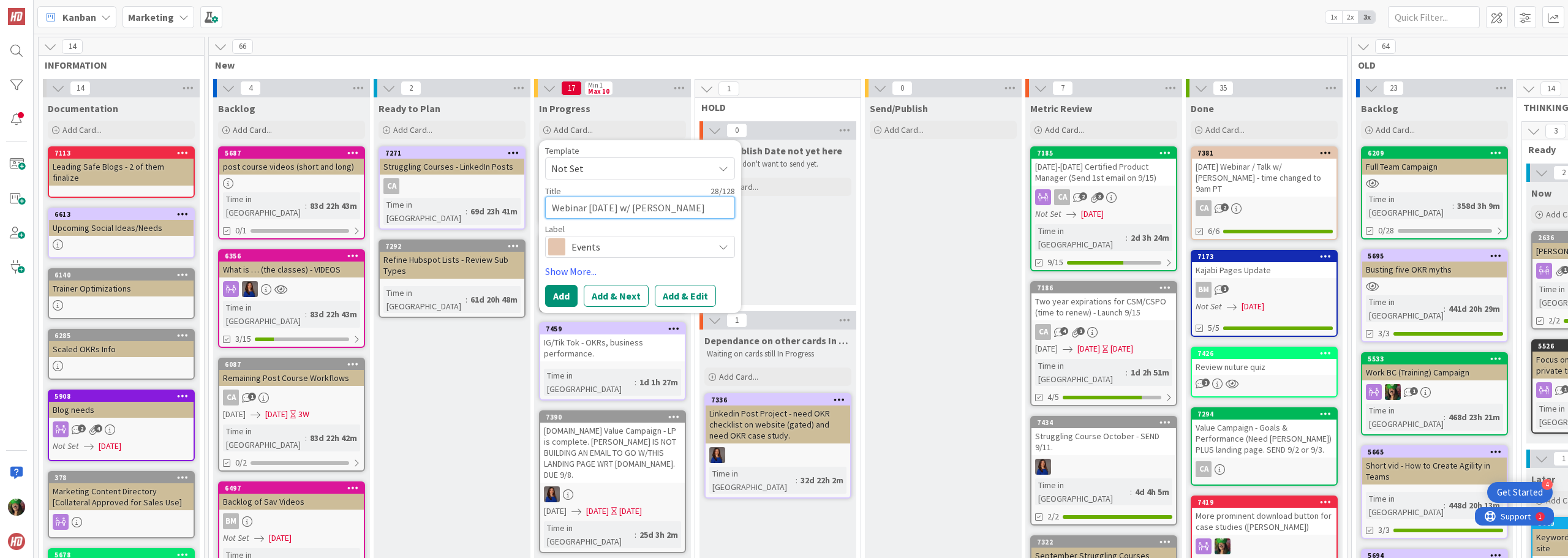
type textarea "x"
type textarea "Webinar Oct 9th w/ Damon Poole"
click at [680, 297] on button "Add & Edit" at bounding box center [685, 296] width 61 height 22
type textarea "x"
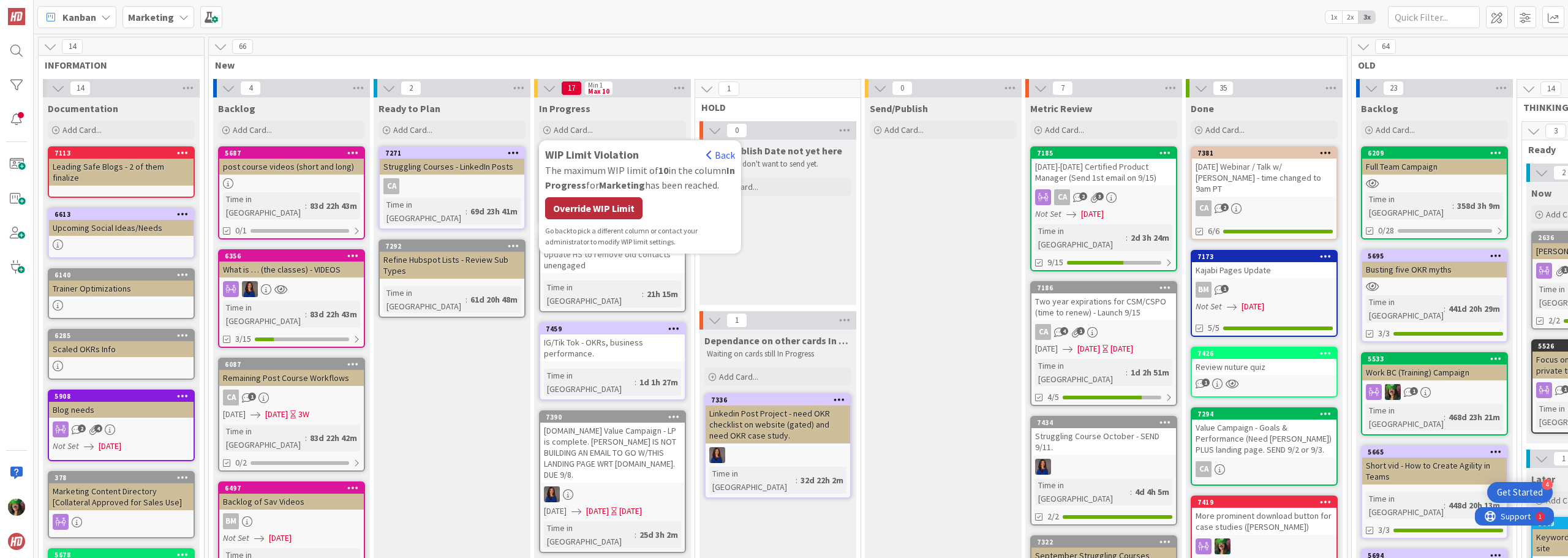
click at [621, 205] on div "Override WIP Limit" at bounding box center [594, 208] width 98 height 22
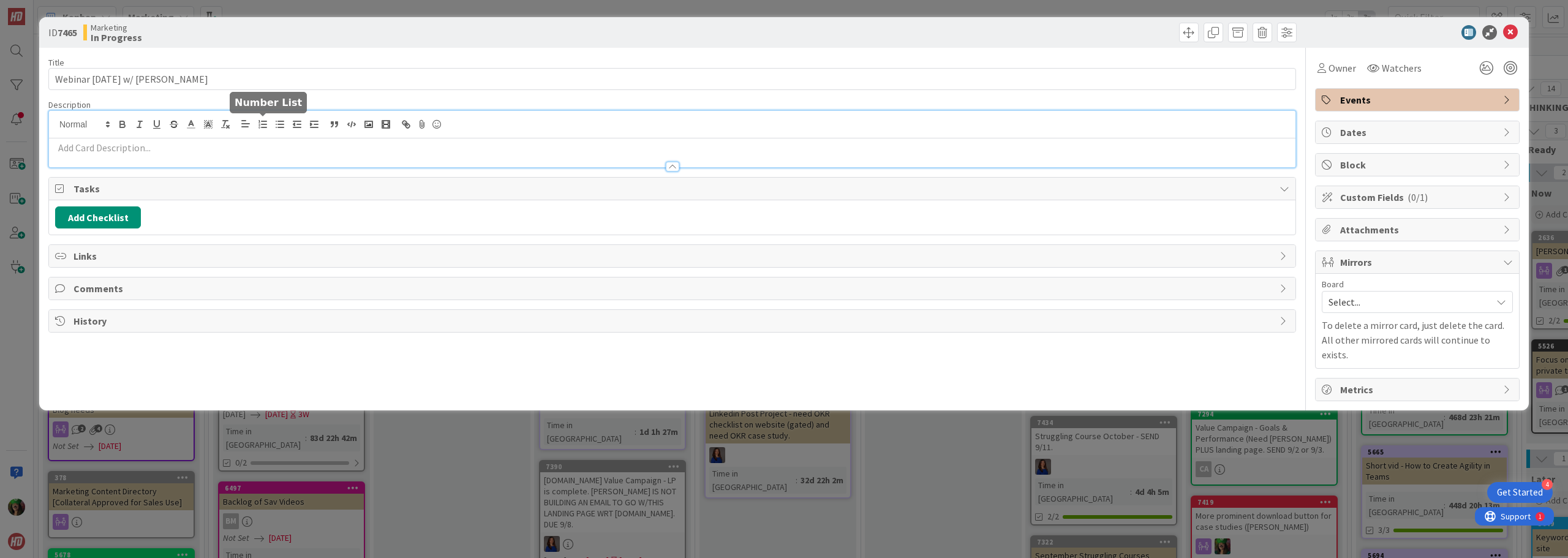
click at [254, 127] on div at bounding box center [672, 140] width 1246 height 56
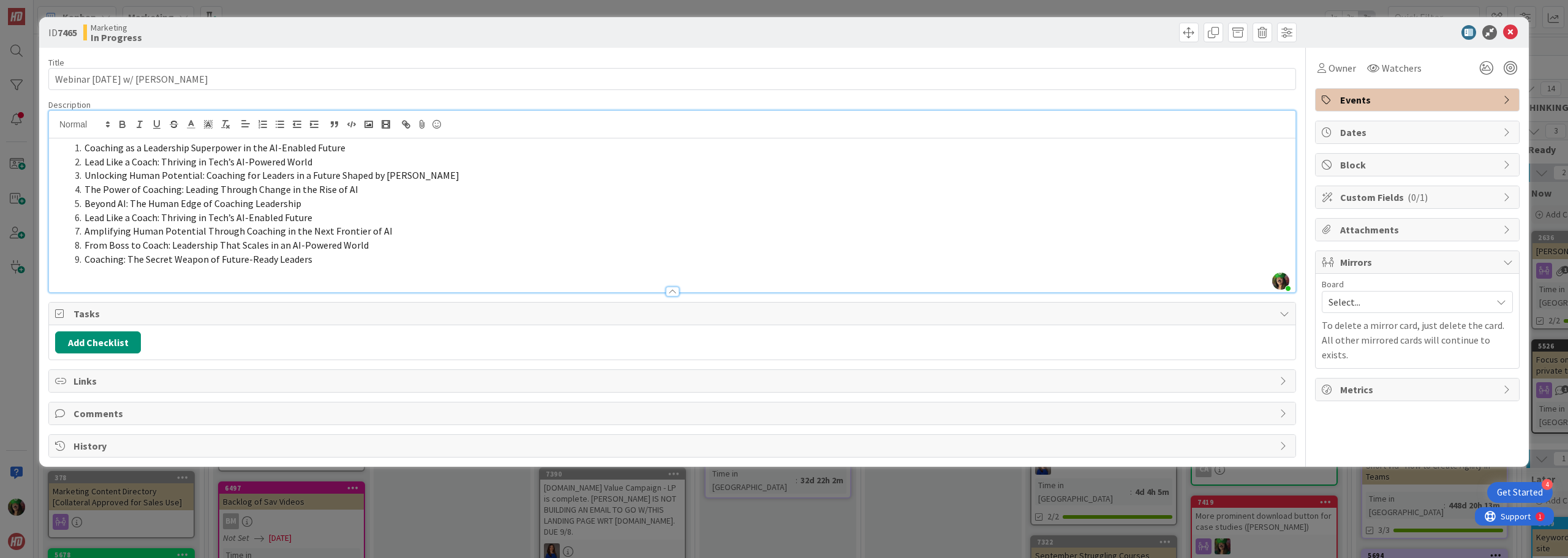
click at [85, 149] on span at bounding box center [85, 148] width 0 height 14
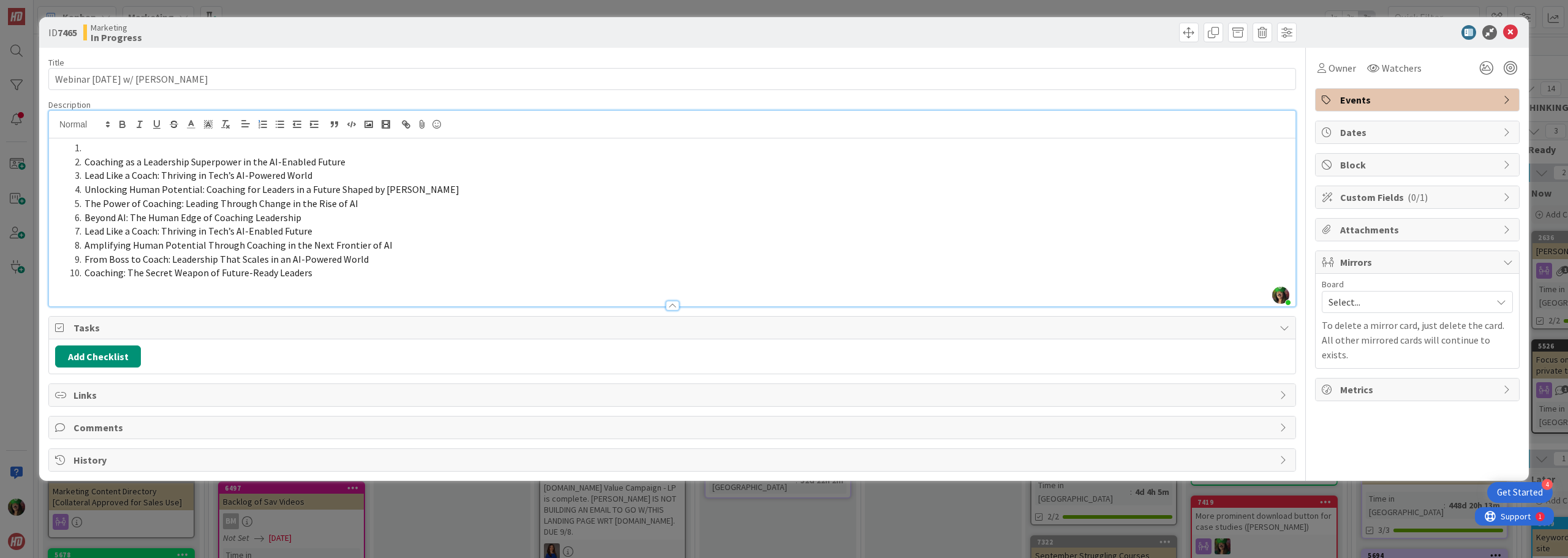
click at [90, 146] on li at bounding box center [680, 148] width 1220 height 14
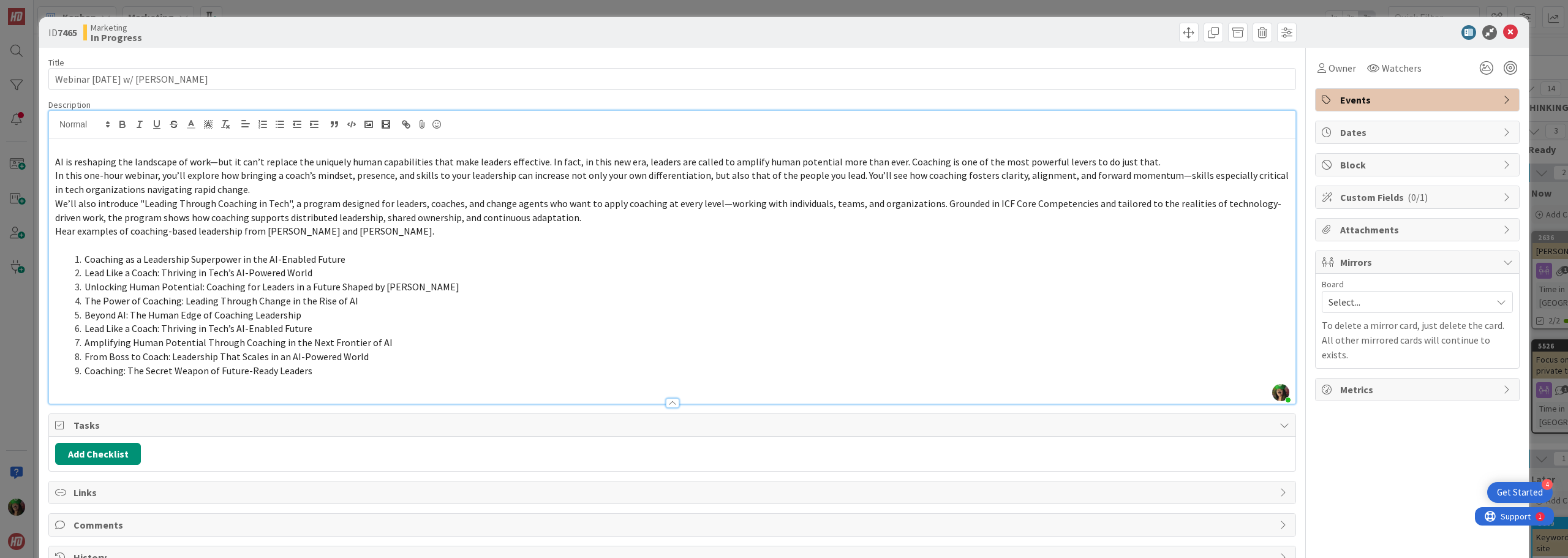
click at [109, 148] on p at bounding box center [672, 148] width 1234 height 14
paste div
click at [210, 245] on p at bounding box center [672, 245] width 1234 height 14
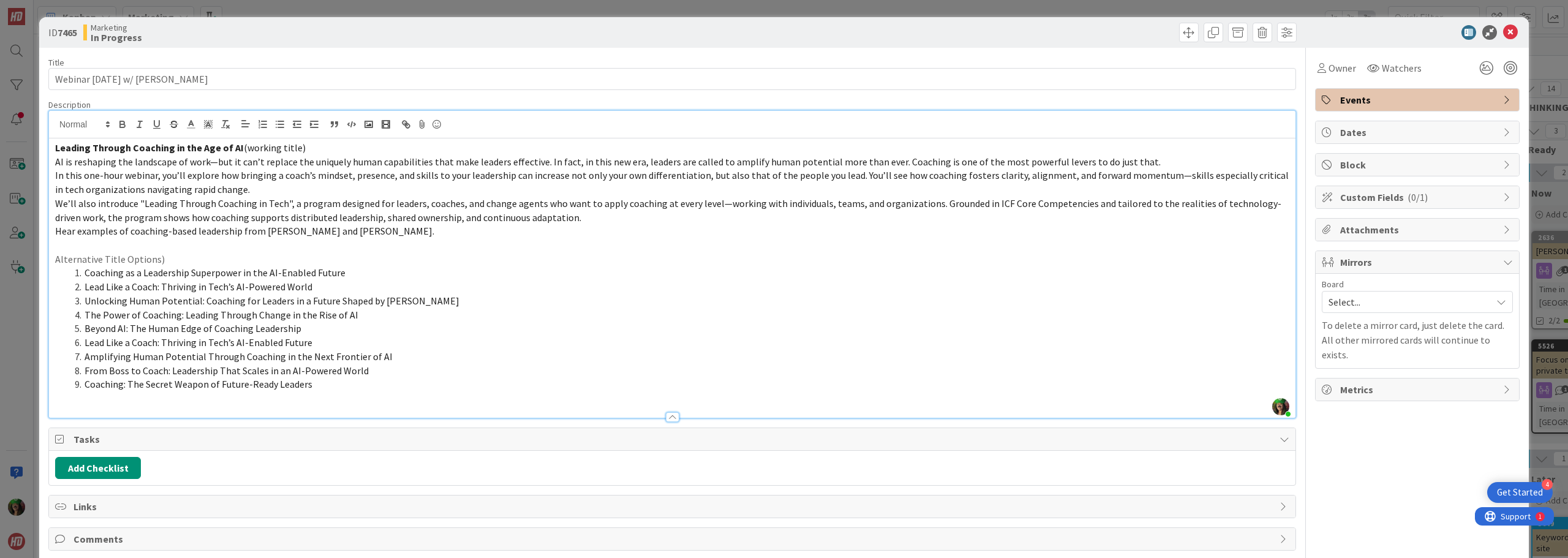
click at [54, 262] on div "Leading Through Coaching in the Age of AI (working title) AI is reshaping the l…" at bounding box center [672, 278] width 1246 height 280
click at [55, 152] on strong "Leading Through Coaching in the Age of AI" at bounding box center [149, 148] width 189 height 12
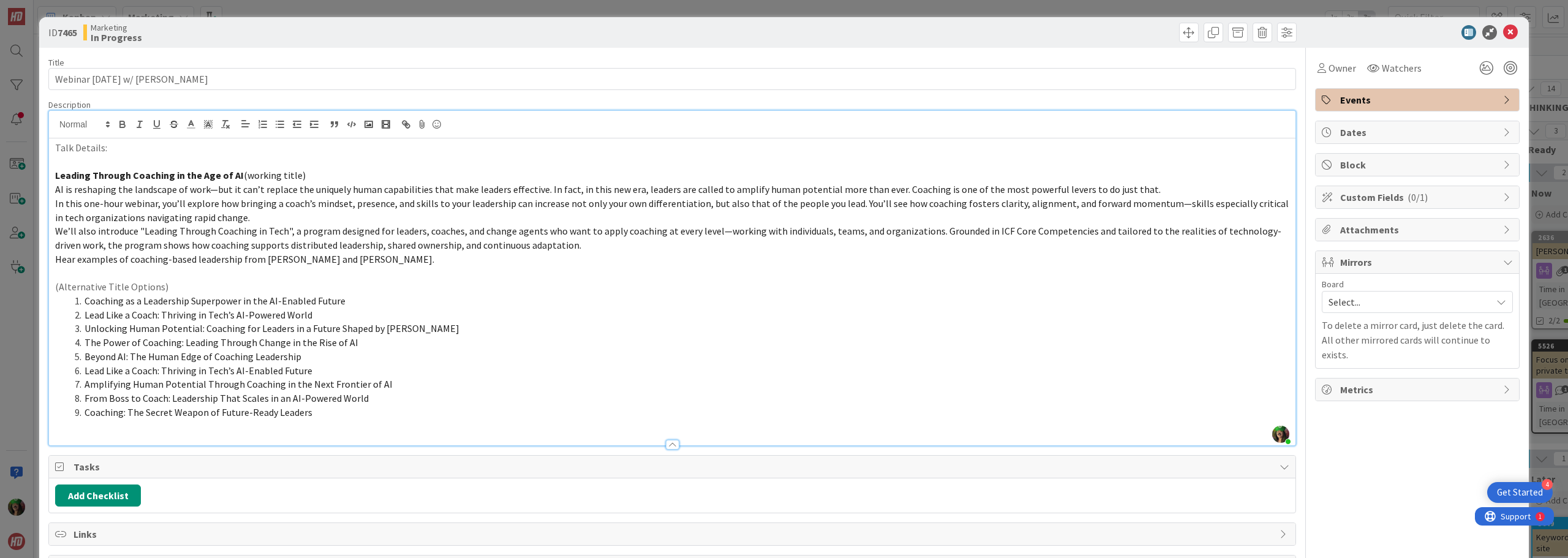
click at [57, 146] on p "Talk Details:" at bounding box center [672, 148] width 1234 height 14
click at [120, 81] on input "Webinar Oct 9th w/ Damon Poole" at bounding box center [673, 79] width 1248 height 22
type input "Webinar Oct 9th w/ Damon Poole"
click at [58, 150] on p "Talk Details:" at bounding box center [672, 148] width 1234 height 14
click at [58, 149] on p "Talk Details:" at bounding box center [672, 148] width 1234 height 14
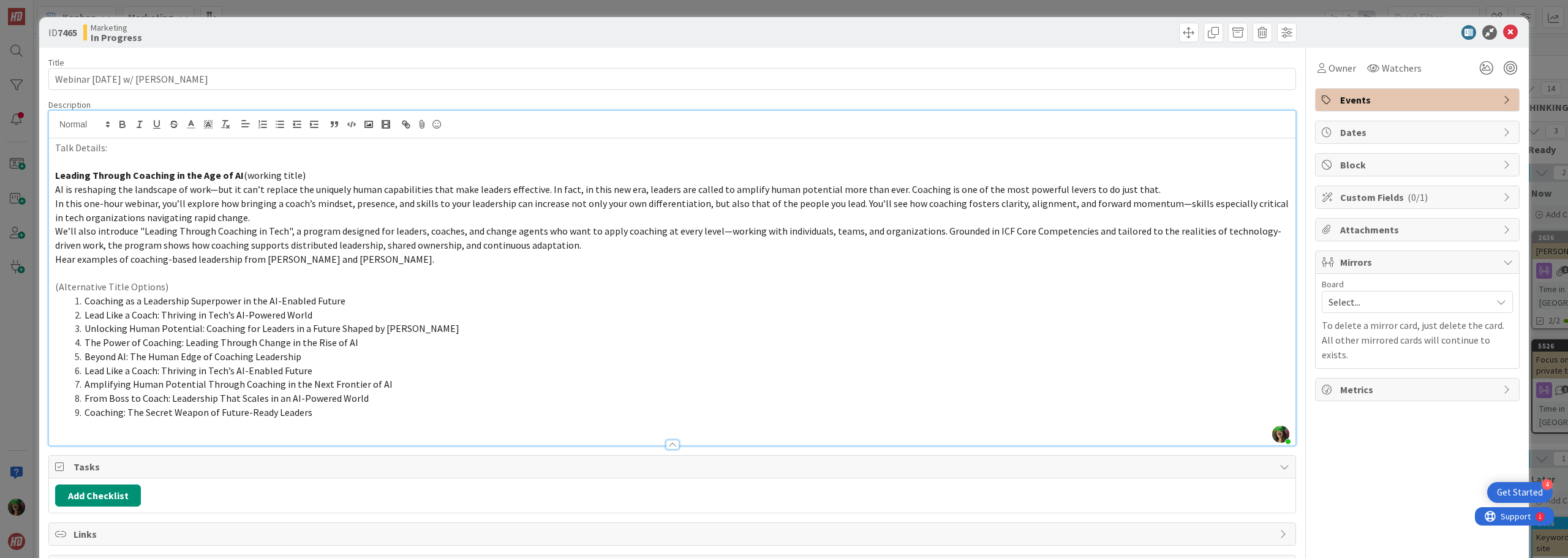
click at [58, 146] on p "Talk Details:" at bounding box center [672, 148] width 1234 height 14
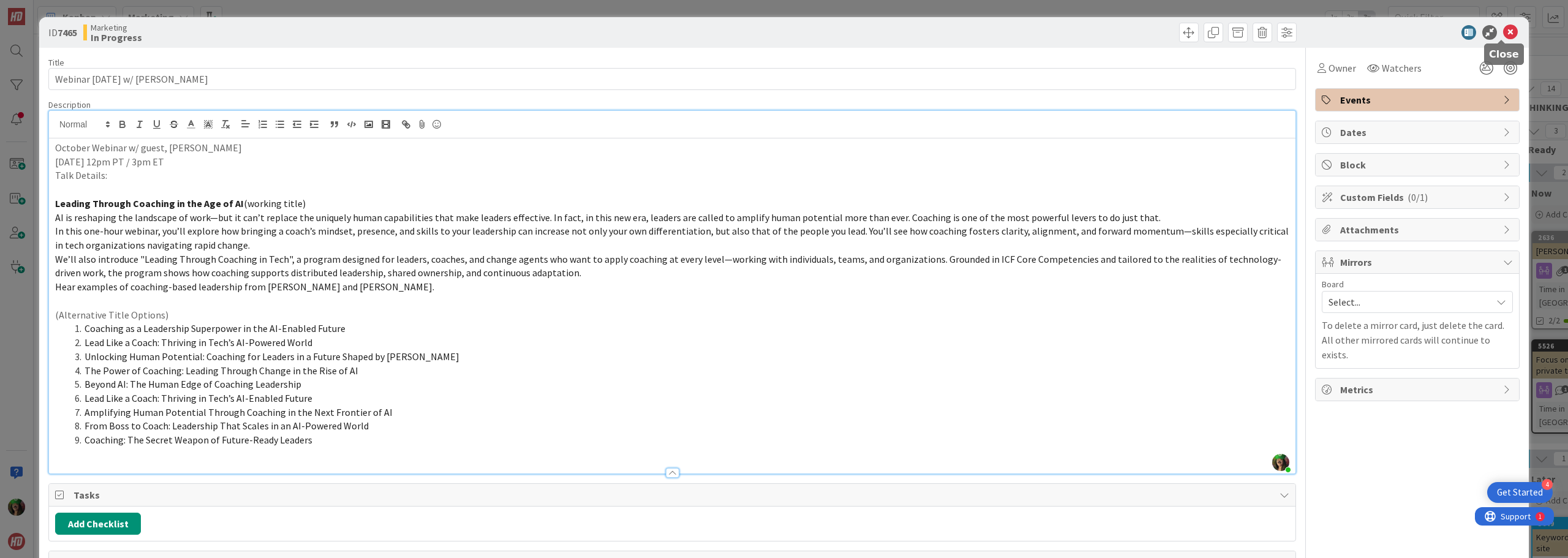
click at [1503, 33] on icon at bounding box center [1510, 32] width 14 height 14
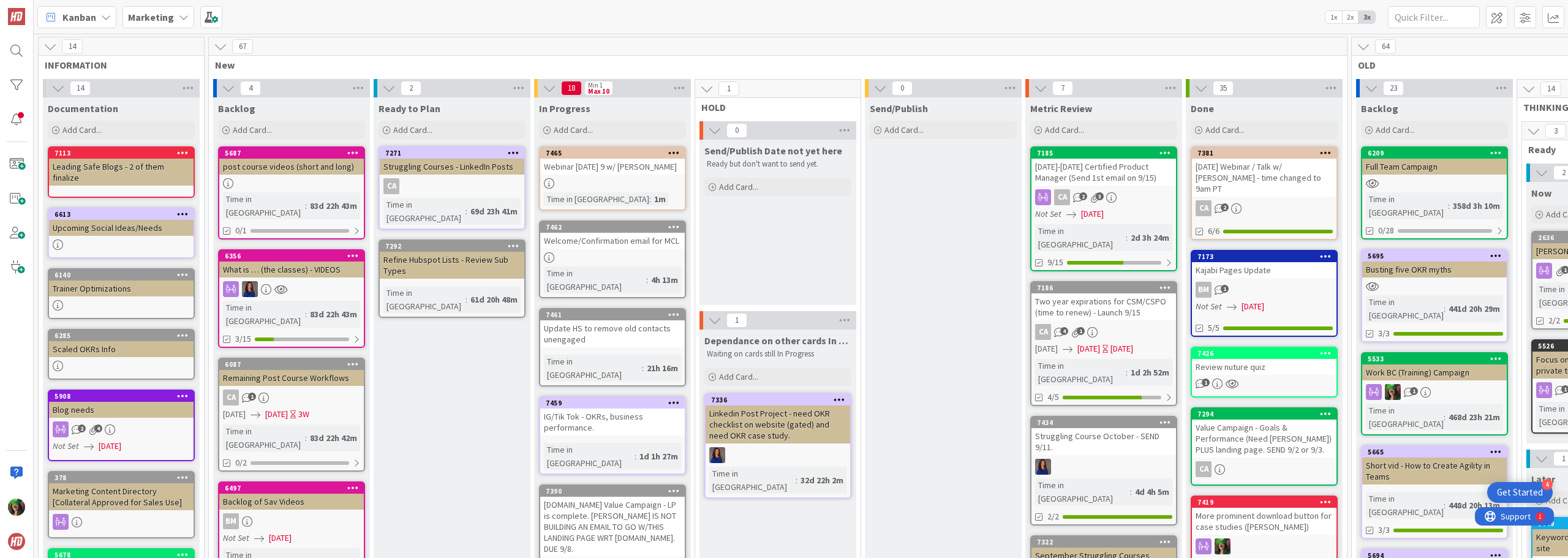
click at [1277, 183] on div "[DATE] Webinar / Talk w/ [PERSON_NAME] - time changed to 9am PT" at bounding box center [1264, 178] width 145 height 38
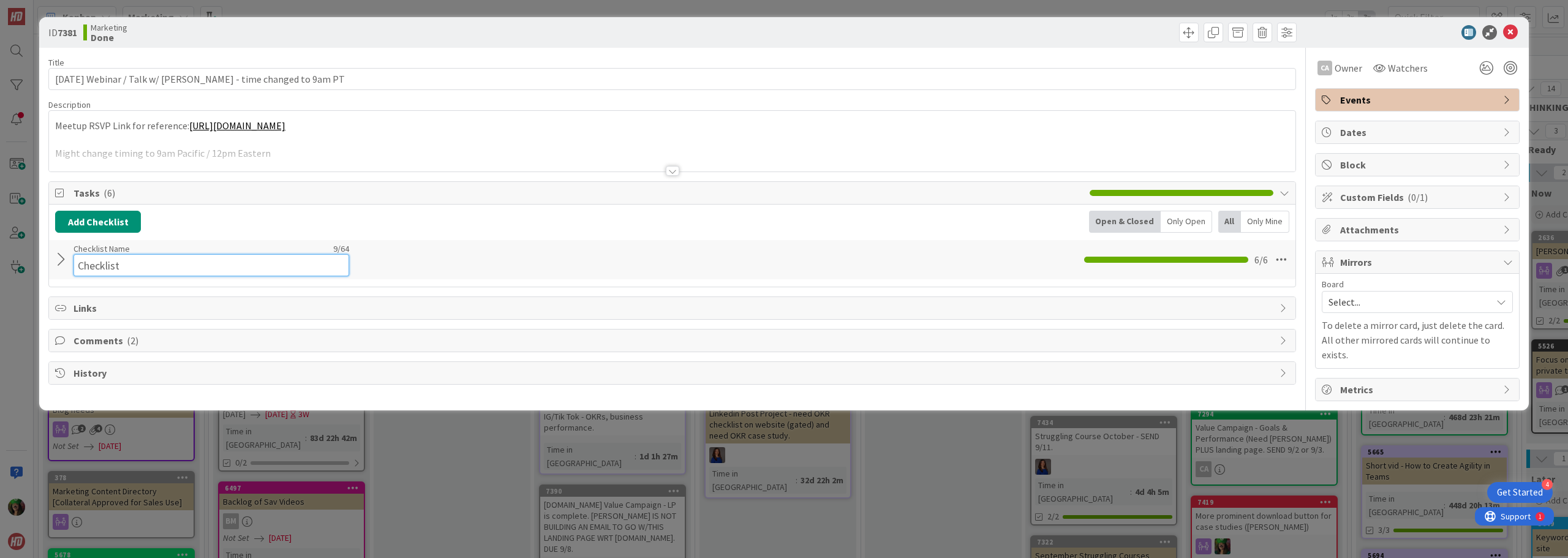
click at [125, 255] on input "Checklist" at bounding box center [211, 265] width 276 height 22
click at [56, 261] on div at bounding box center [62, 254] width 16 height 22
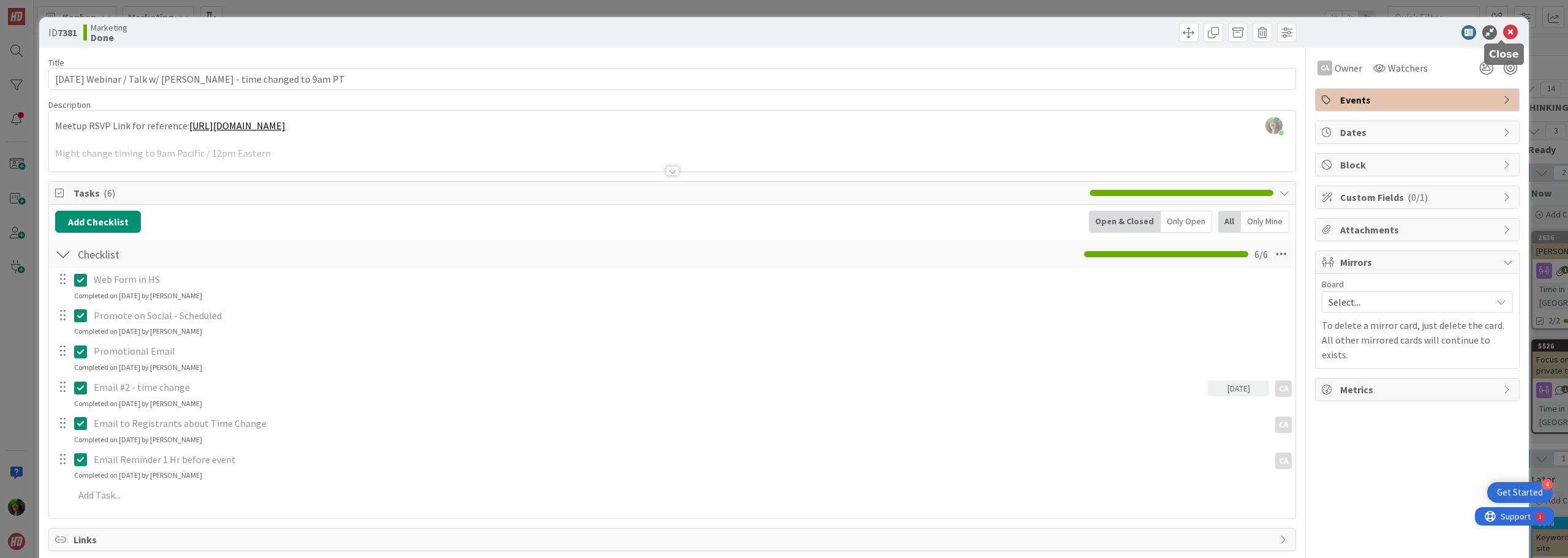
click at [1505, 35] on icon at bounding box center [1510, 32] width 14 height 14
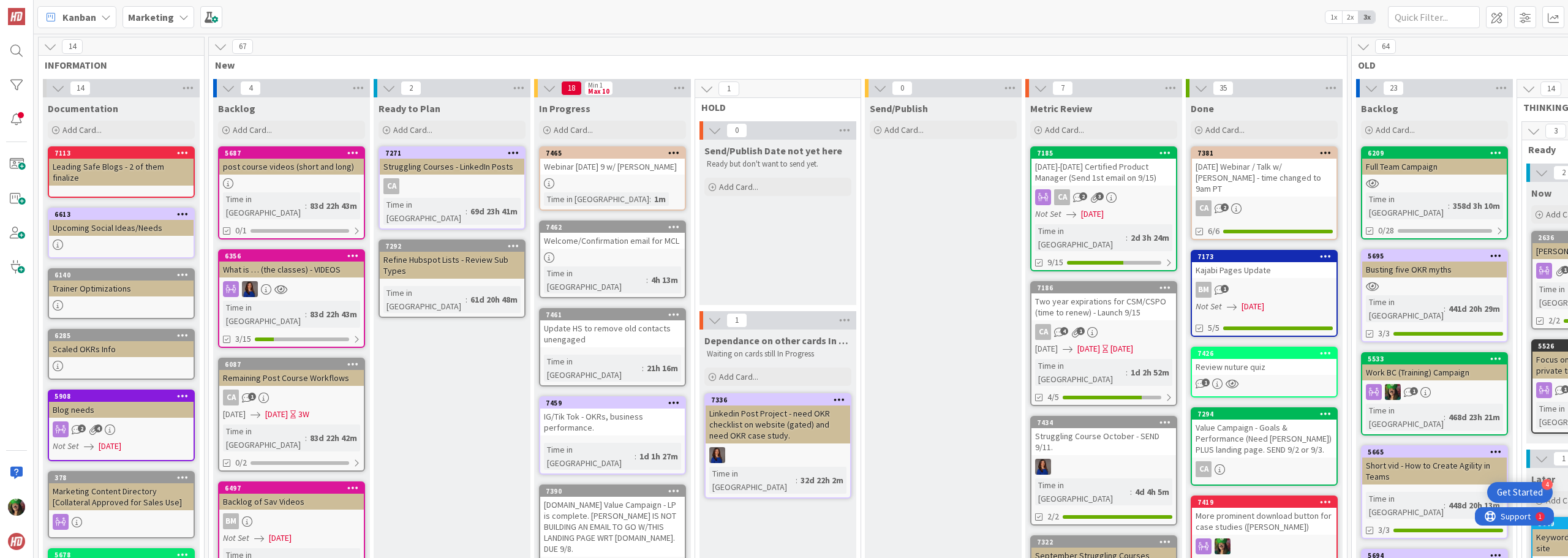
click at [639, 186] on div at bounding box center [613, 184] width 145 height 11
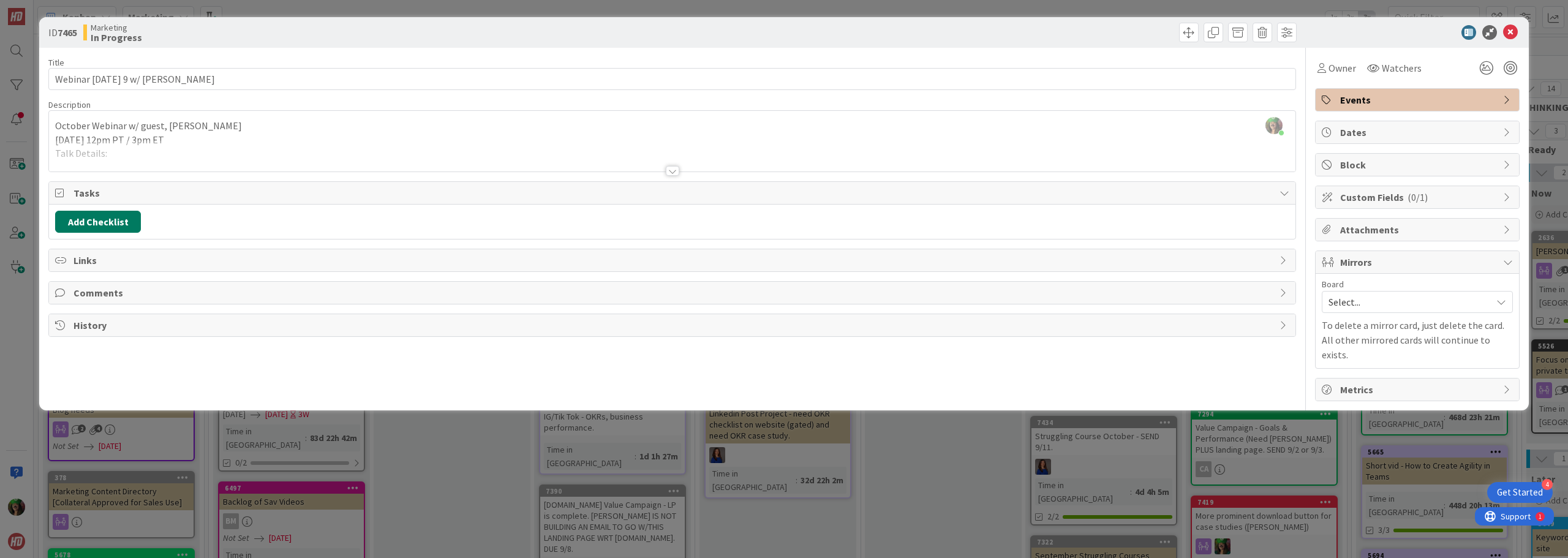
click at [117, 223] on button "Add Checklist" at bounding box center [98, 222] width 86 height 22
click at [145, 330] on link "Copy existing" at bounding box center [161, 332] width 56 height 12
click at [98, 298] on input "text" at bounding box center [155, 305] width 190 height 22
type input "W"
click at [66, 280] on link "All" at bounding box center [72, 281] width 22 height 14
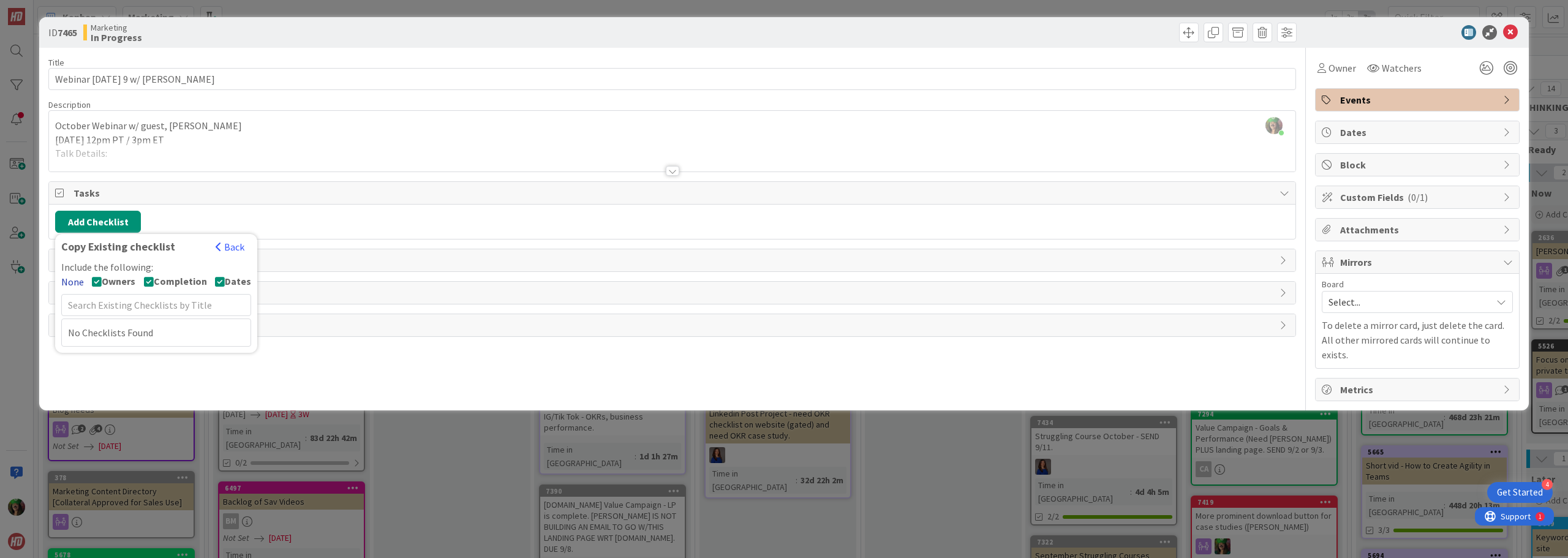
click at [66, 280] on link "None" at bounding box center [72, 281] width 23 height 14
click at [234, 245] on button "Back" at bounding box center [229, 247] width 30 height 14
click at [280, 210] on div "Add Checklist Add Checklist Checklist Name (needed before adding tasks) 0 / 64 …" at bounding box center [672, 222] width 1246 height 34
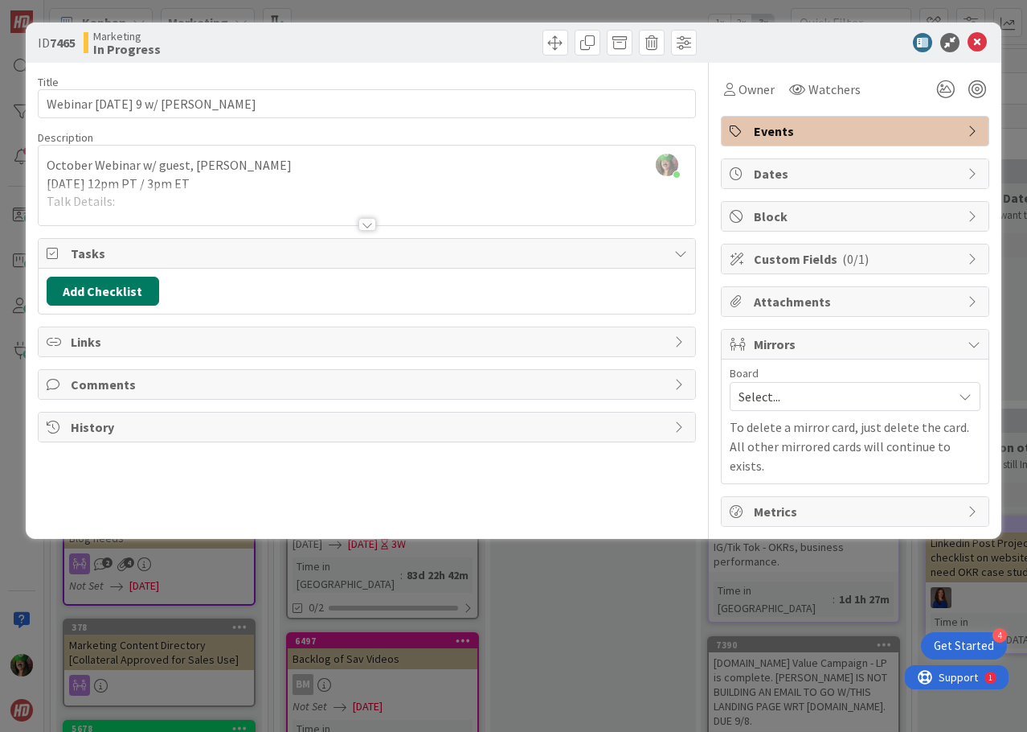
click at [131, 294] on button "Add Checklist" at bounding box center [103, 291] width 113 height 29
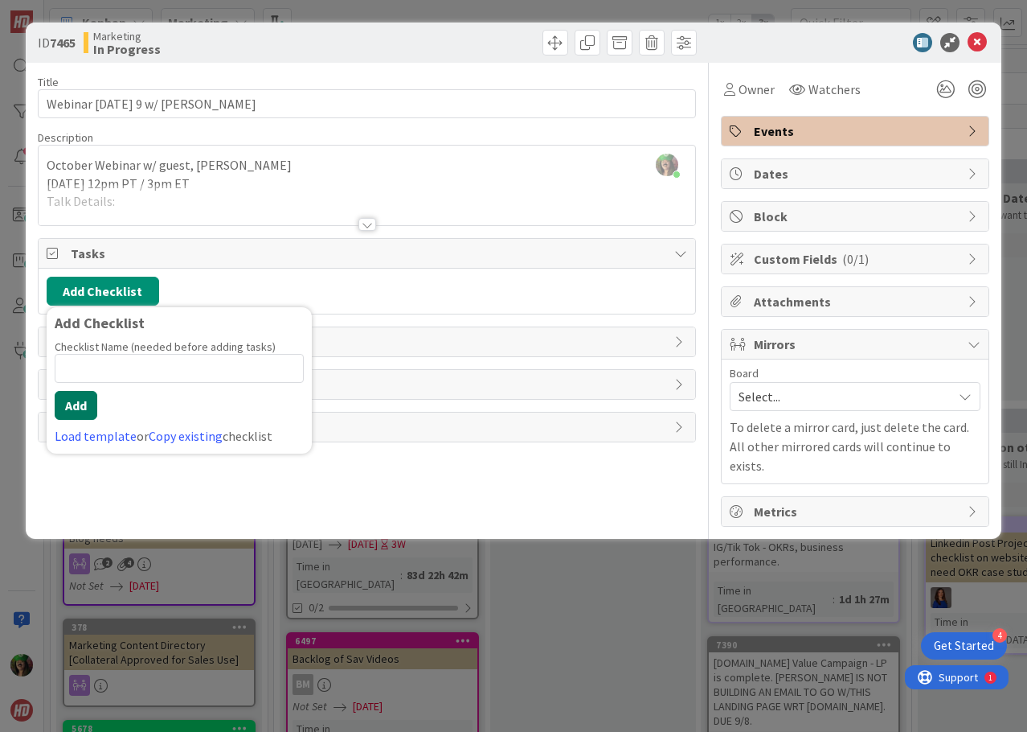
click at [88, 406] on button "Add" at bounding box center [76, 405] width 43 height 29
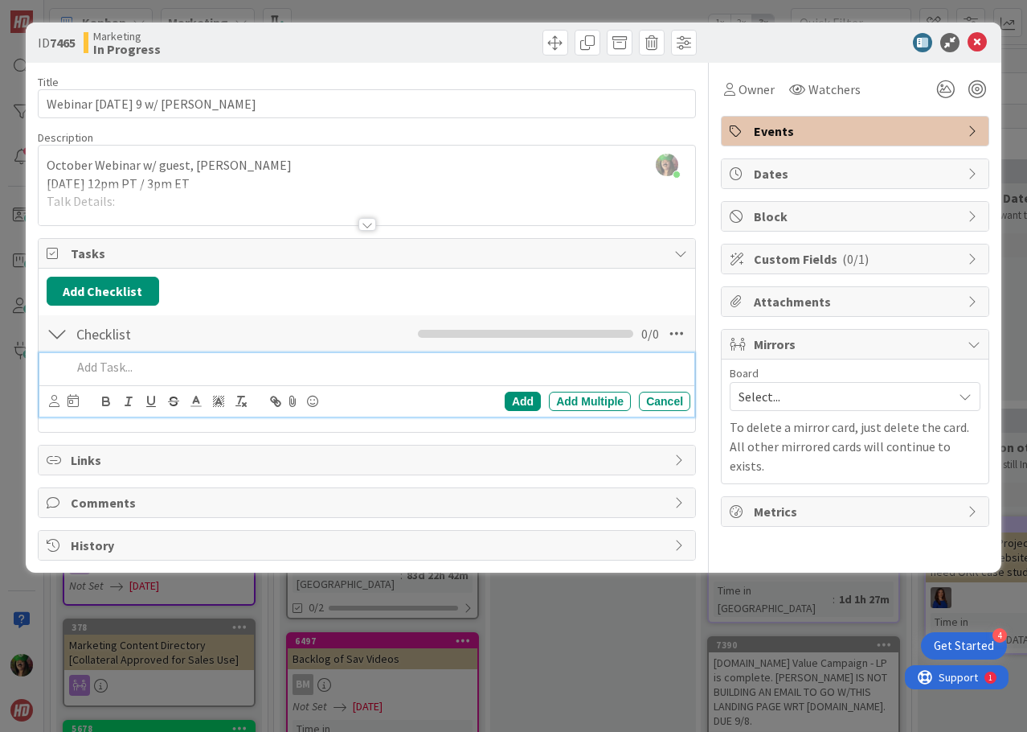
click at [268, 367] on p at bounding box center [378, 367] width 613 height 18
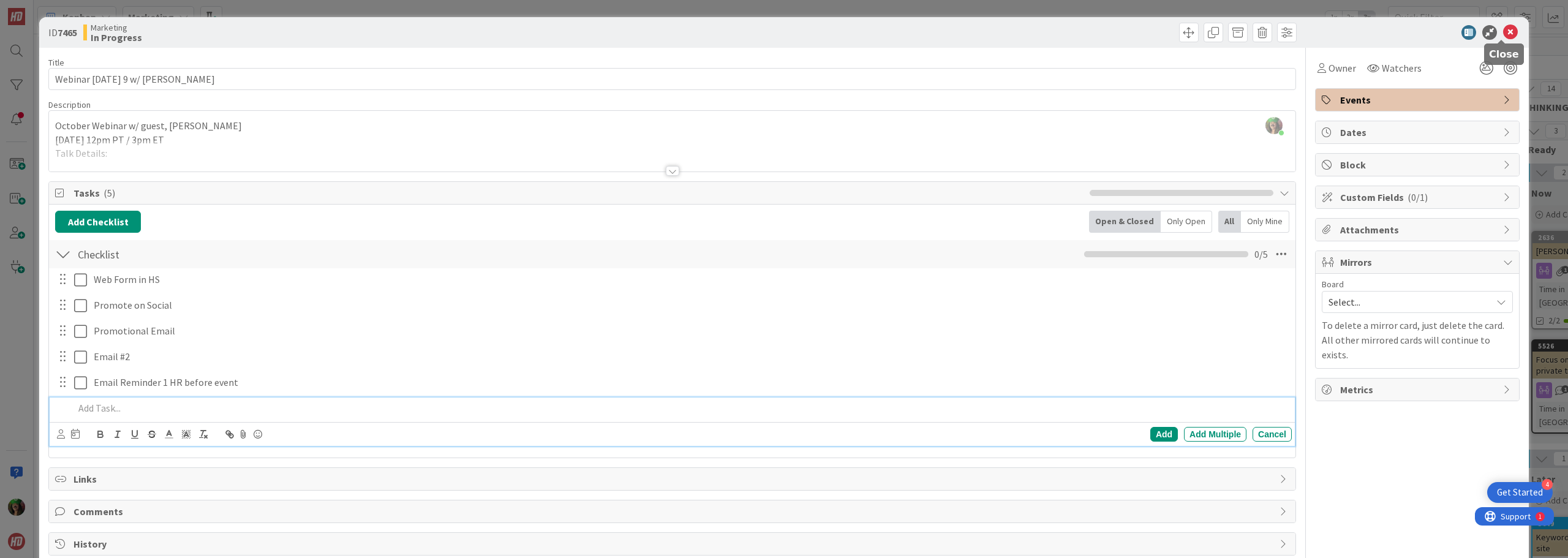
click at [1503, 33] on icon at bounding box center [1510, 32] width 14 height 14
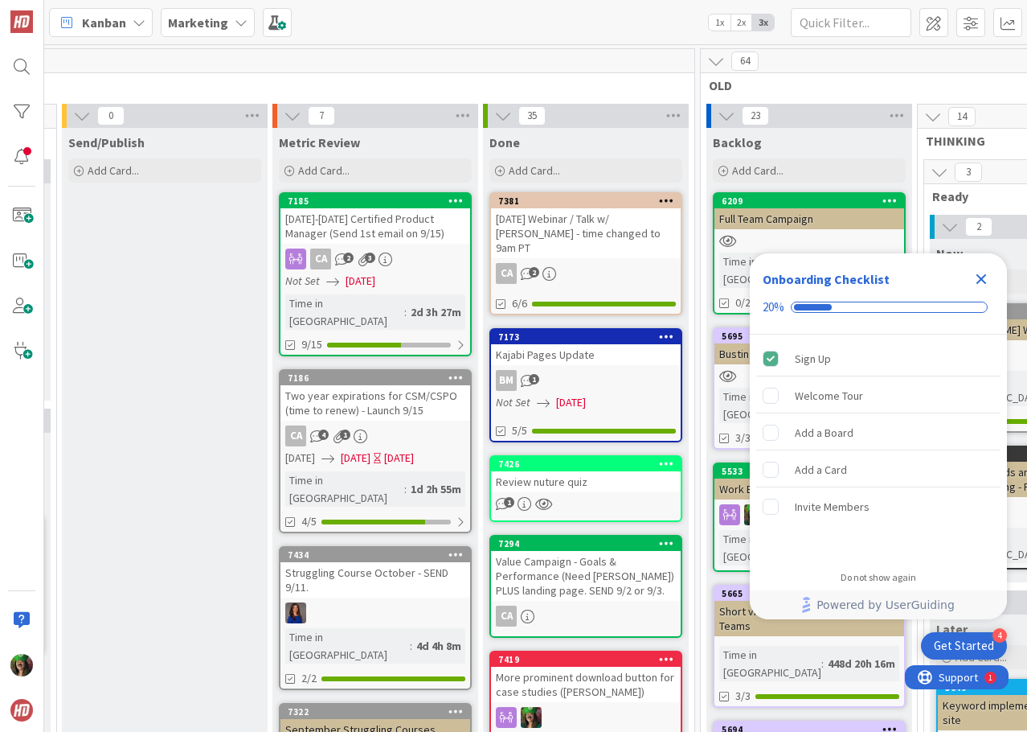
scroll to position [0, 1070]
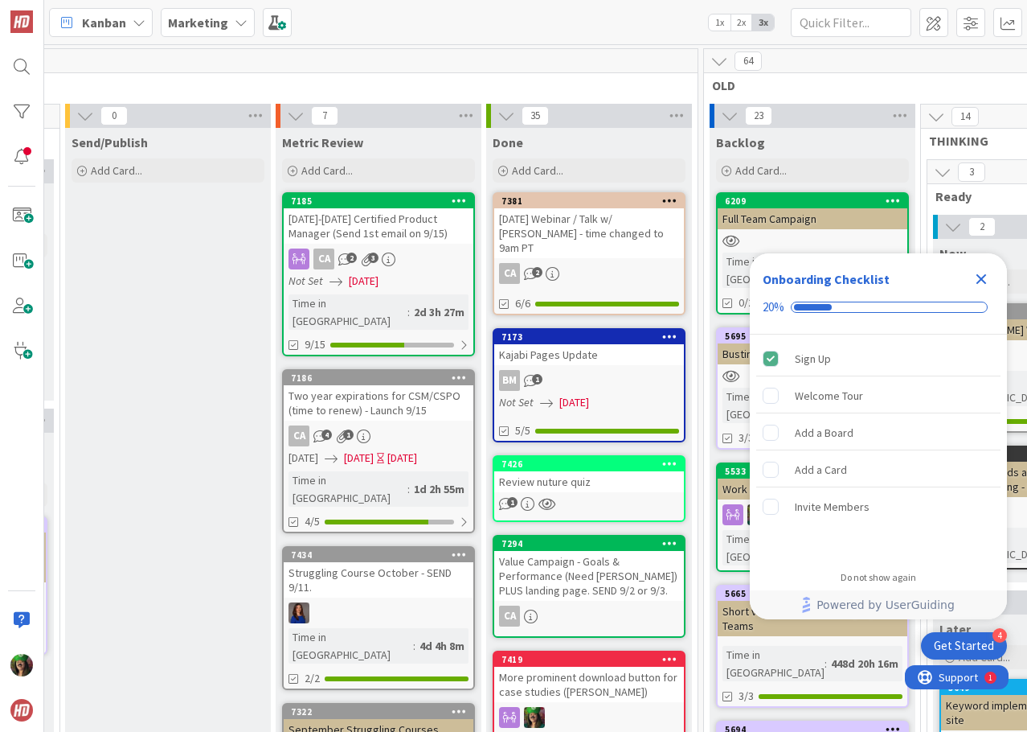
click at [564, 240] on div "[DATE] Webinar / Talk w/ [PERSON_NAME] - time changed to 9am PT" at bounding box center [589, 233] width 190 height 50
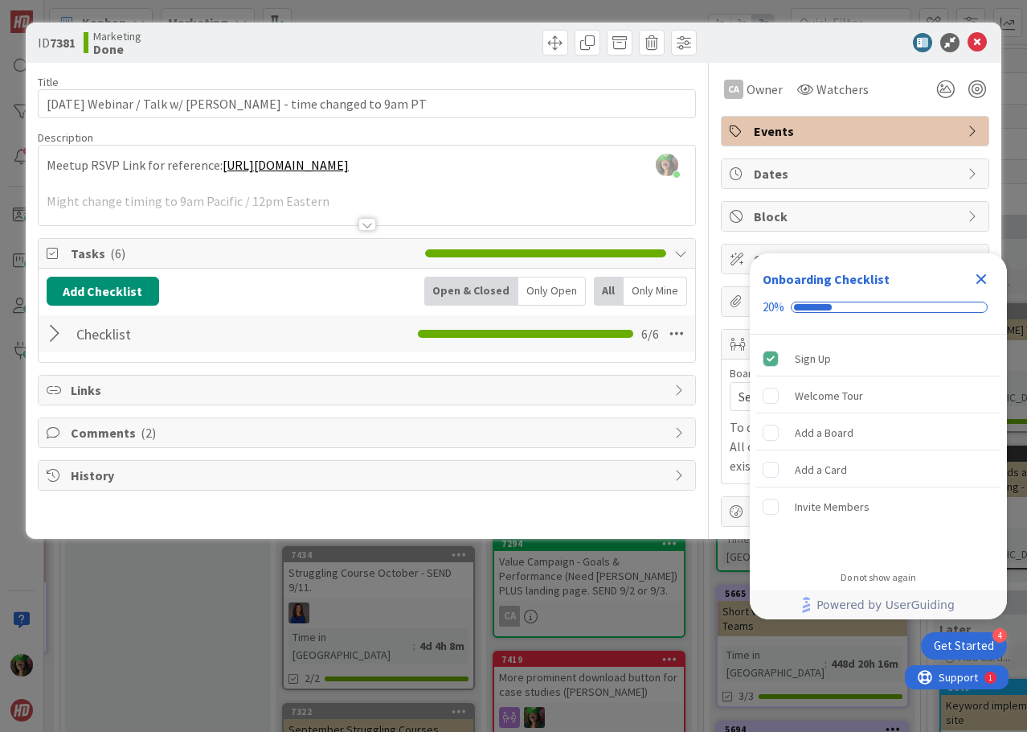
click at [59, 337] on div at bounding box center [57, 333] width 21 height 29
